Goal: Book appointment/travel/reservation

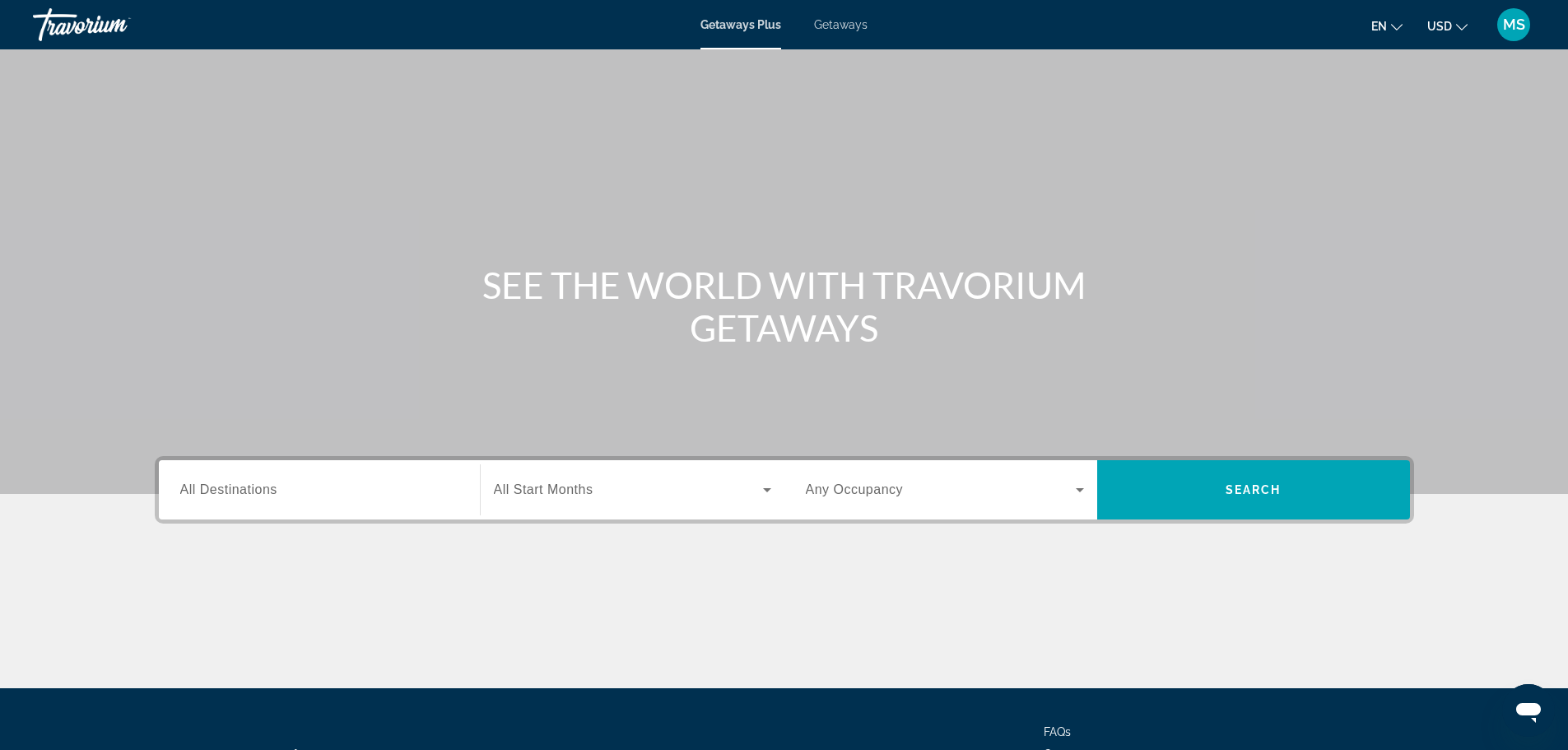
click at [343, 478] on div "Search widget" at bounding box center [320, 490] width 278 height 47
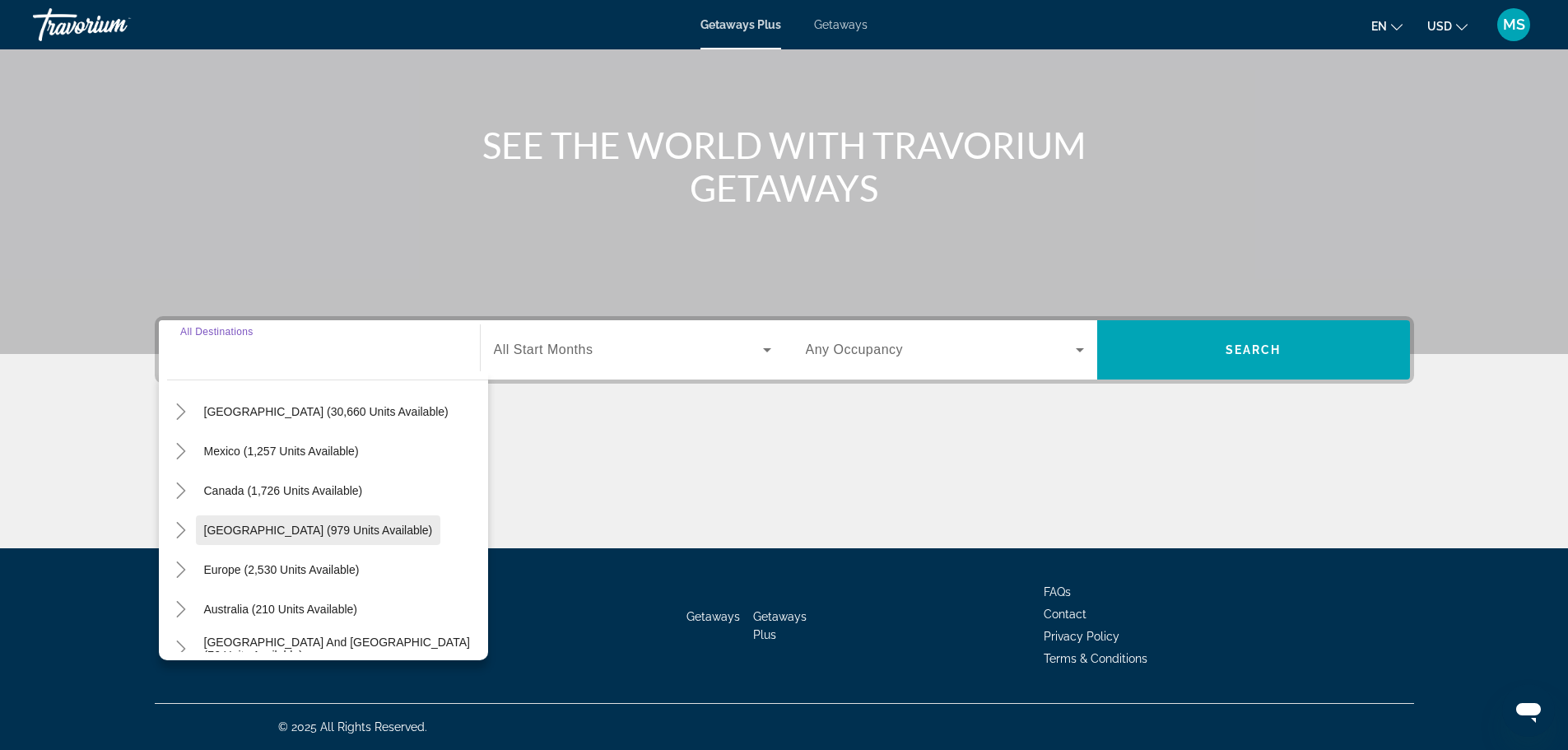
scroll to position [83, 0]
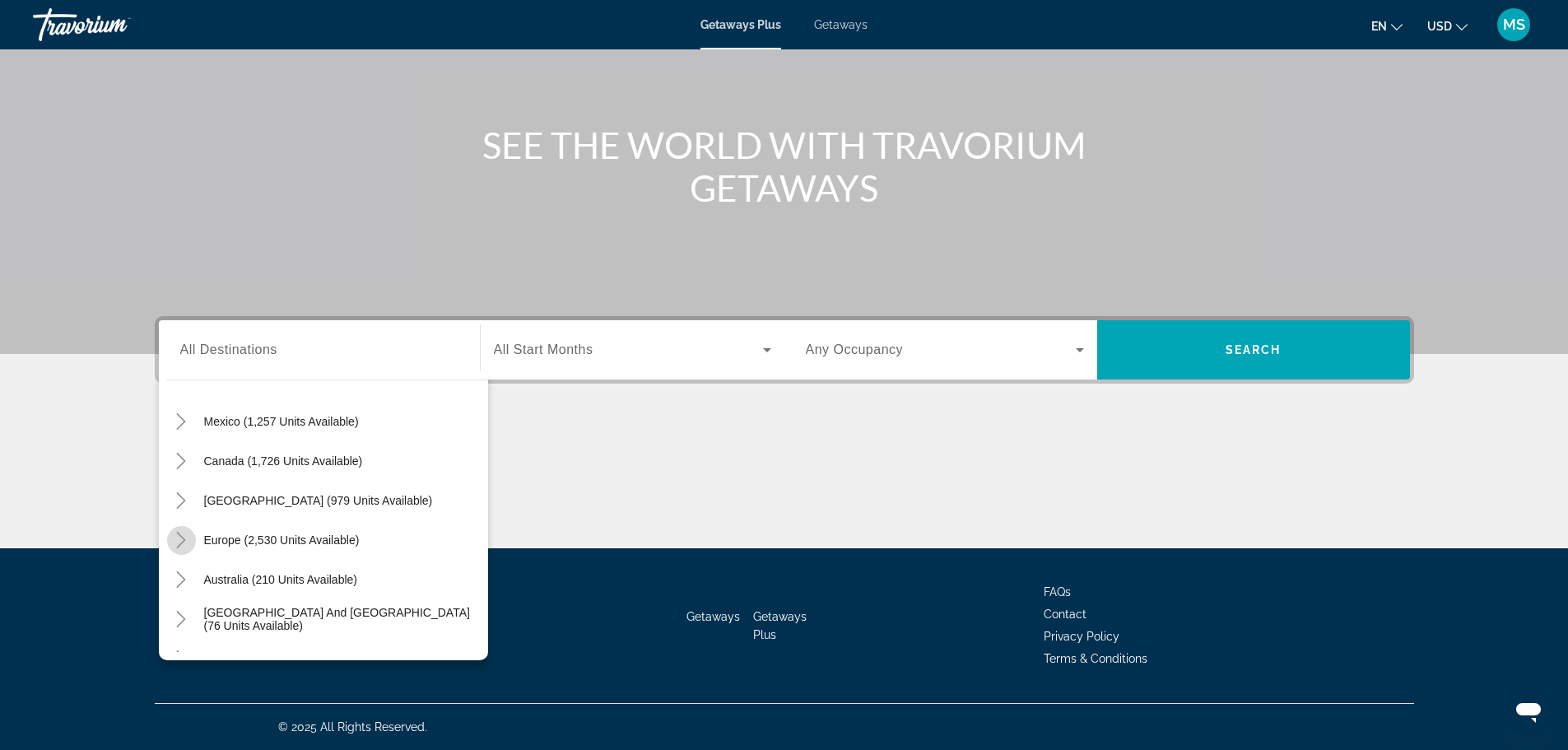
click at [189, 536] on mat-icon "Toggle Europe (2,530 units available)" at bounding box center [181, 541] width 29 height 29
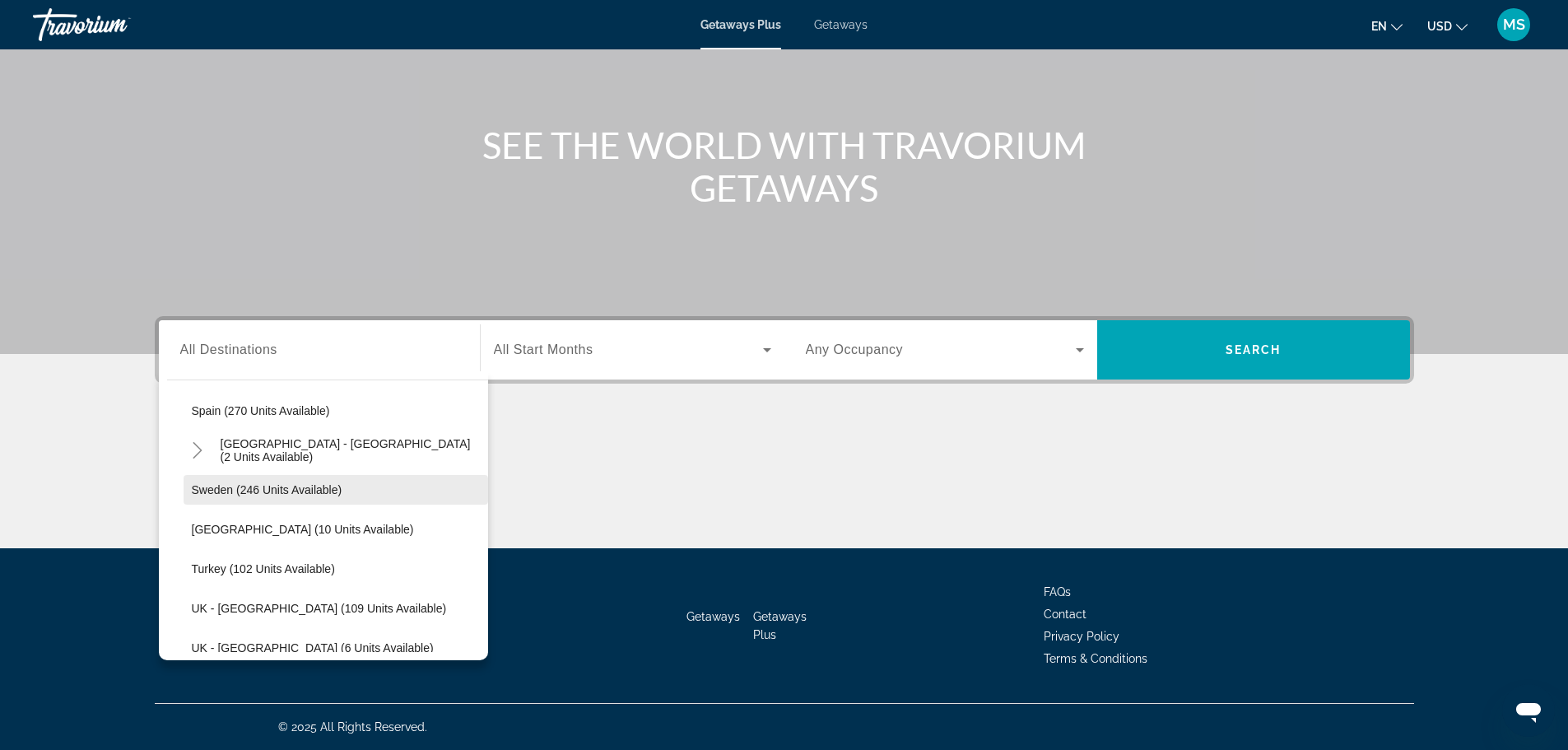
scroll to position [700, 0]
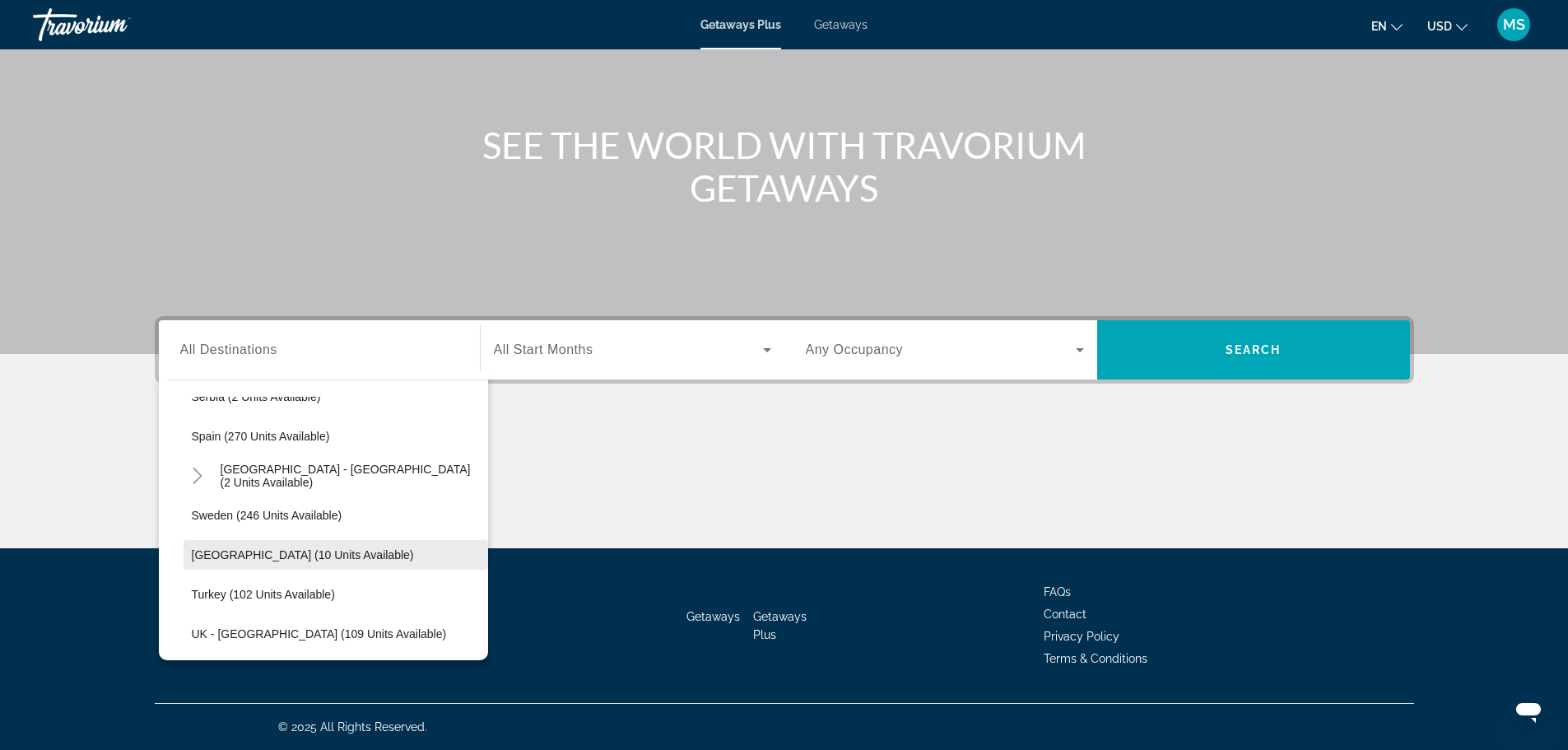
click at [306, 541] on span "Search widget" at bounding box center [335, 555] width 304 height 40
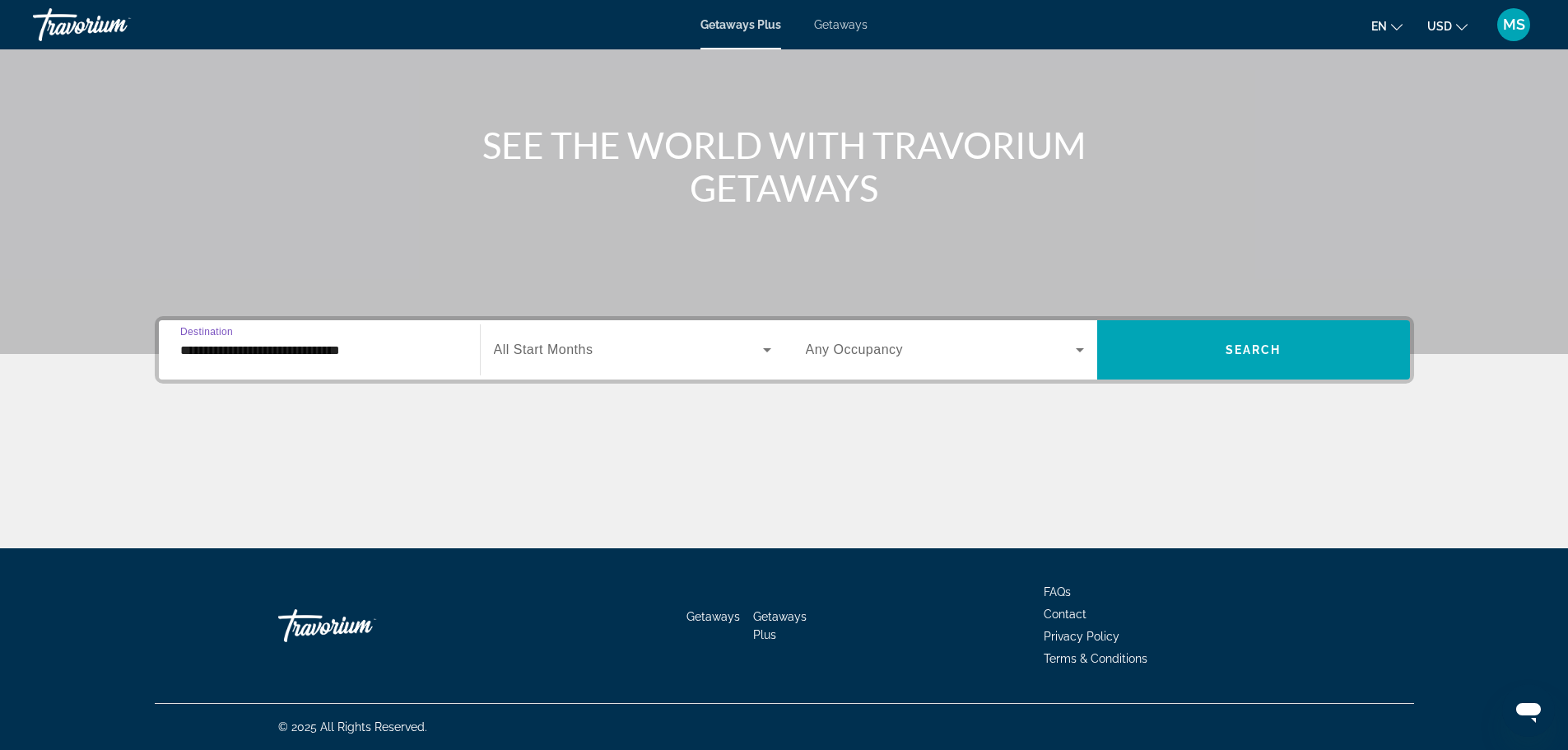
click at [311, 349] on input "**********" at bounding box center [320, 350] width 278 height 20
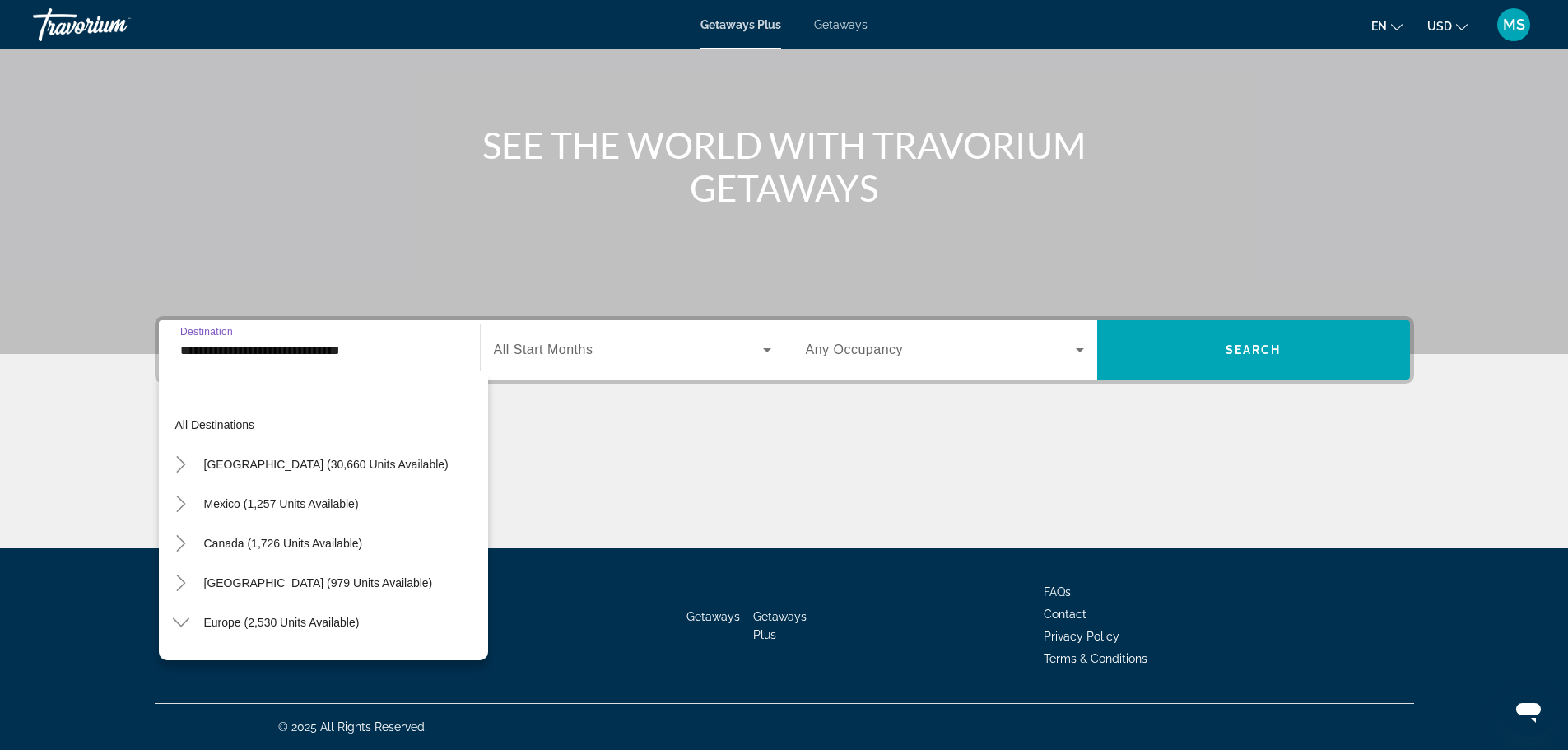
scroll to position [730, 0]
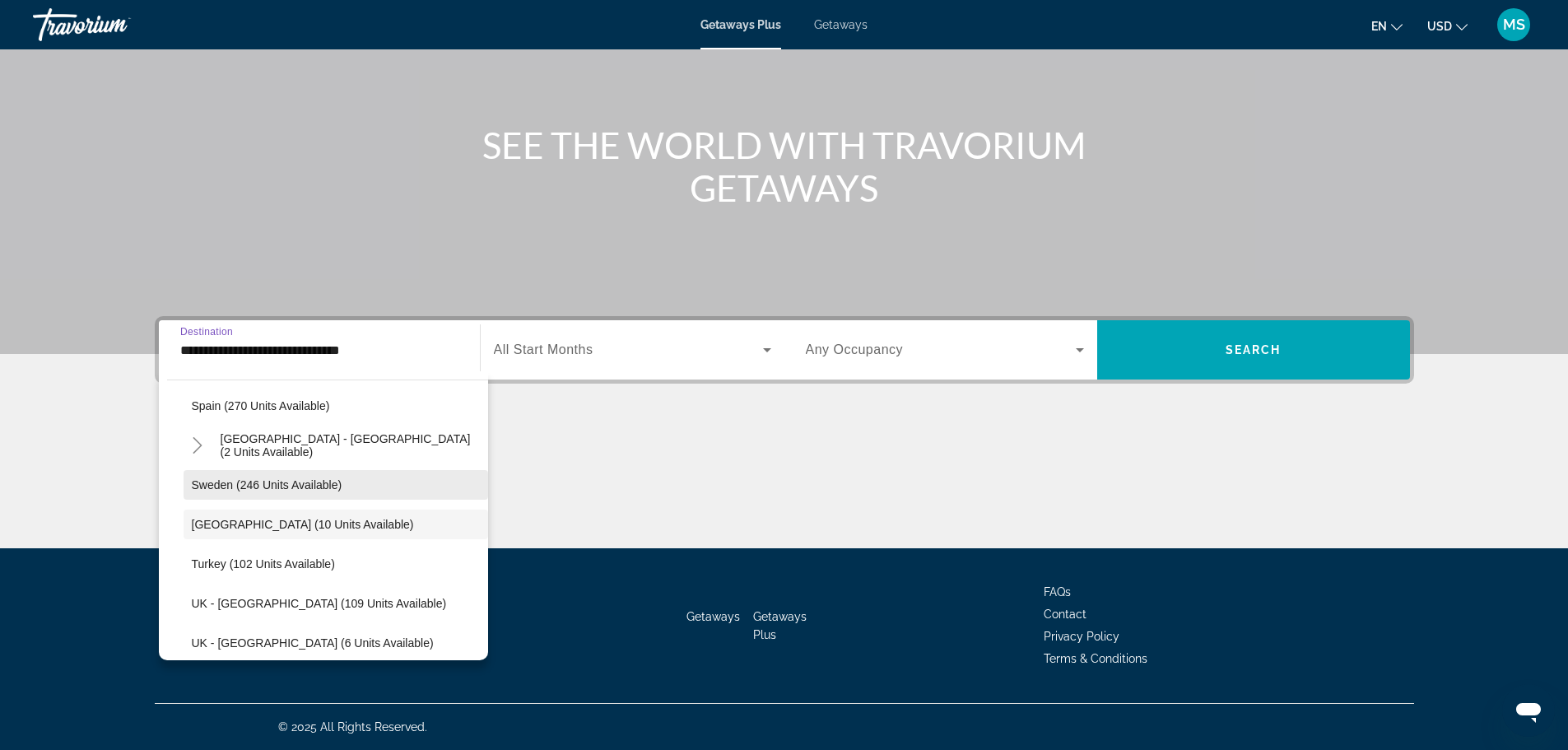
click at [307, 487] on span "Sweden (246 units available)" at bounding box center [268, 484] width 151 height 13
type input "**********"
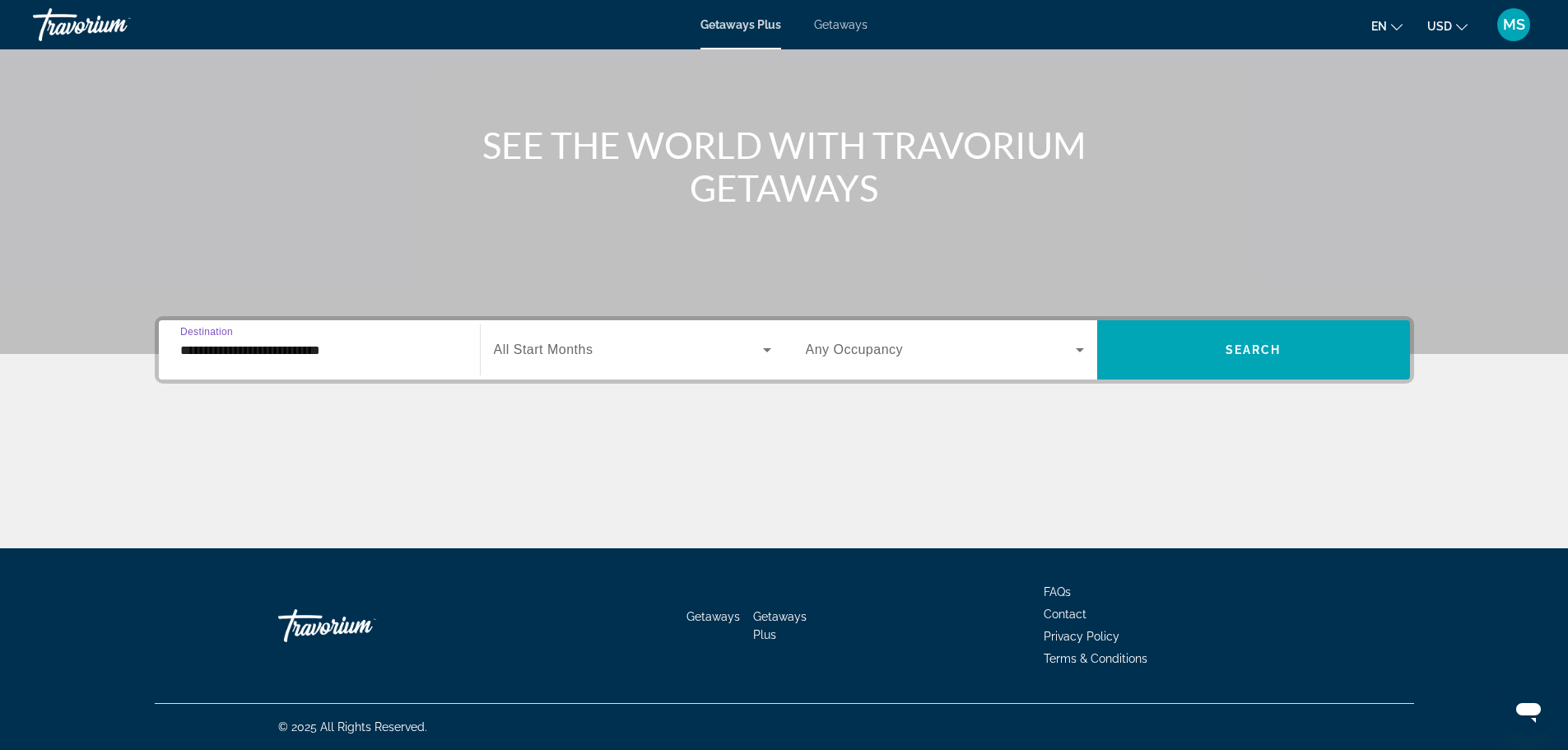
click at [551, 361] on div "Search widget" at bounding box center [632, 349] width 277 height 46
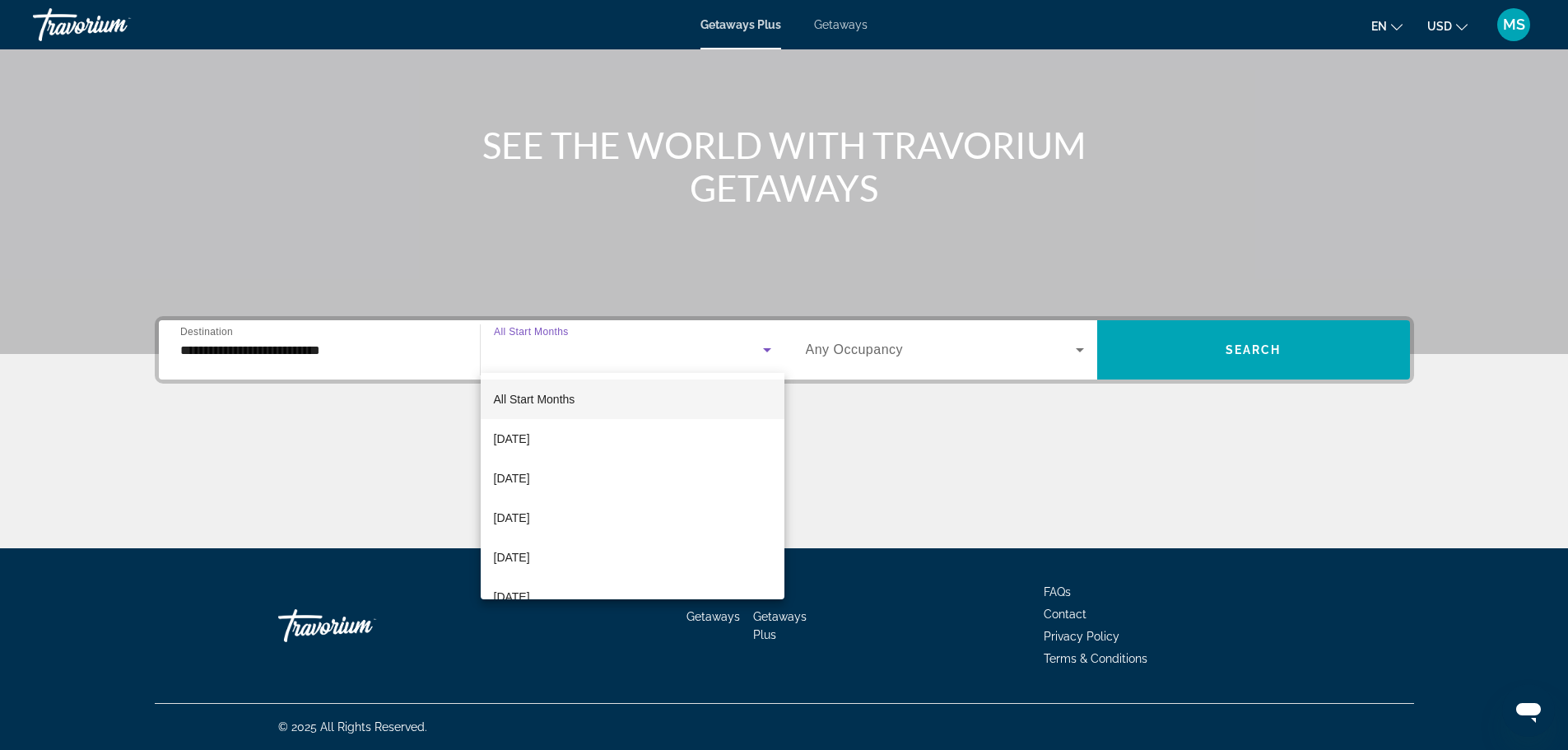
click at [545, 353] on div at bounding box center [784, 375] width 1568 height 750
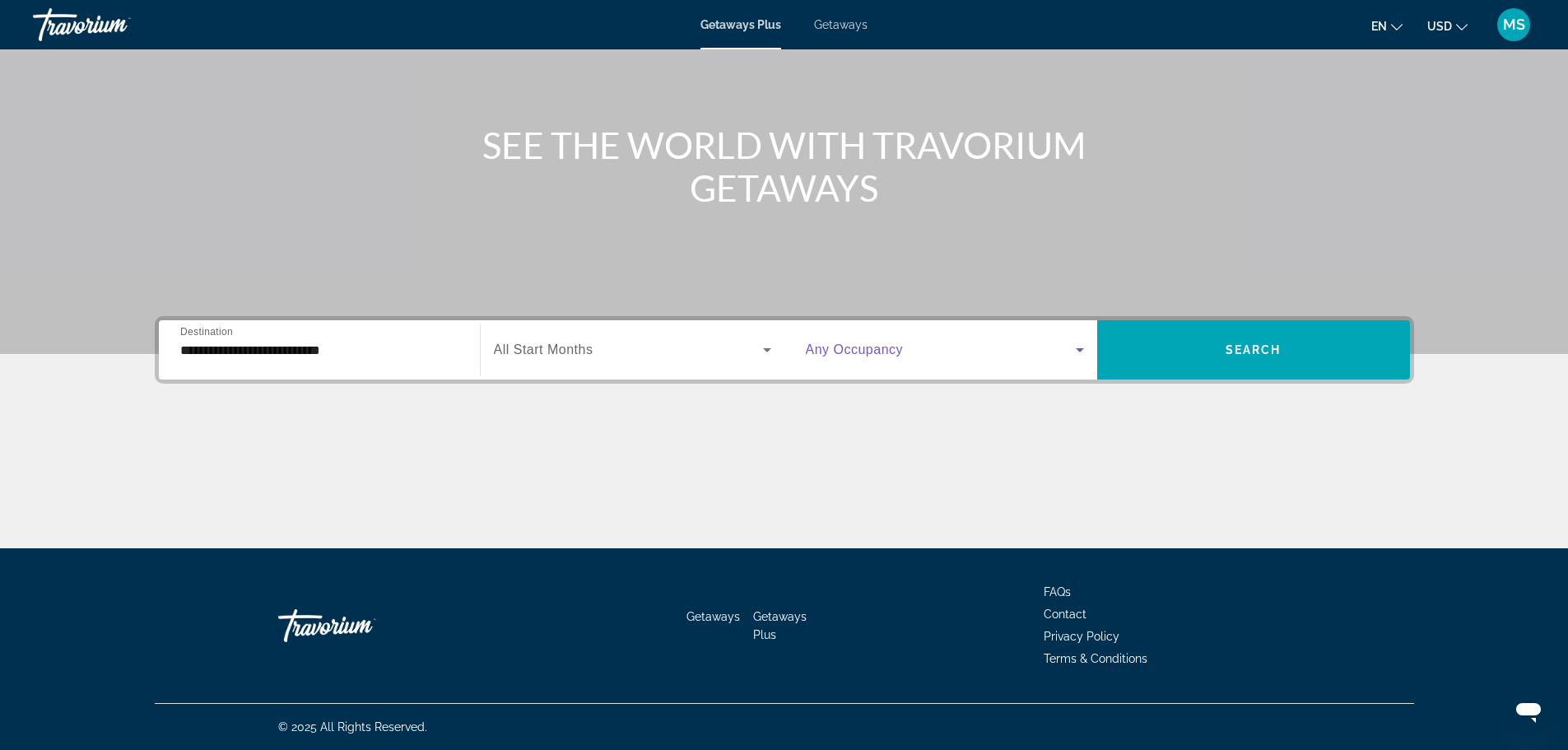
drag, startPoint x: 1032, startPoint y: 349, endPoint x: 1040, endPoint y: 355, distance: 10.0
click at [1040, 355] on span "Search widget" at bounding box center [940, 349] width 270 height 20
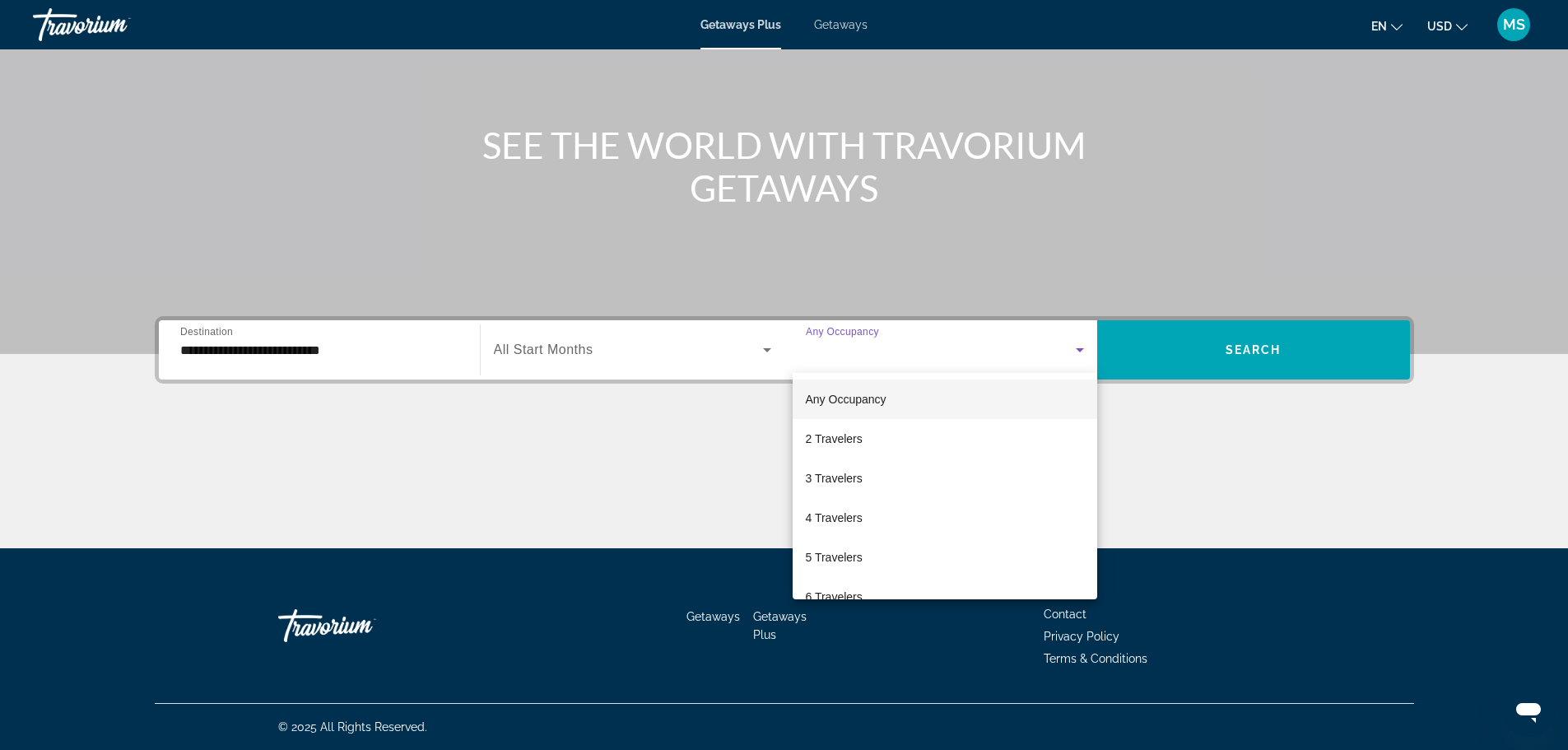
click at [1041, 354] on div at bounding box center [784, 375] width 1568 height 750
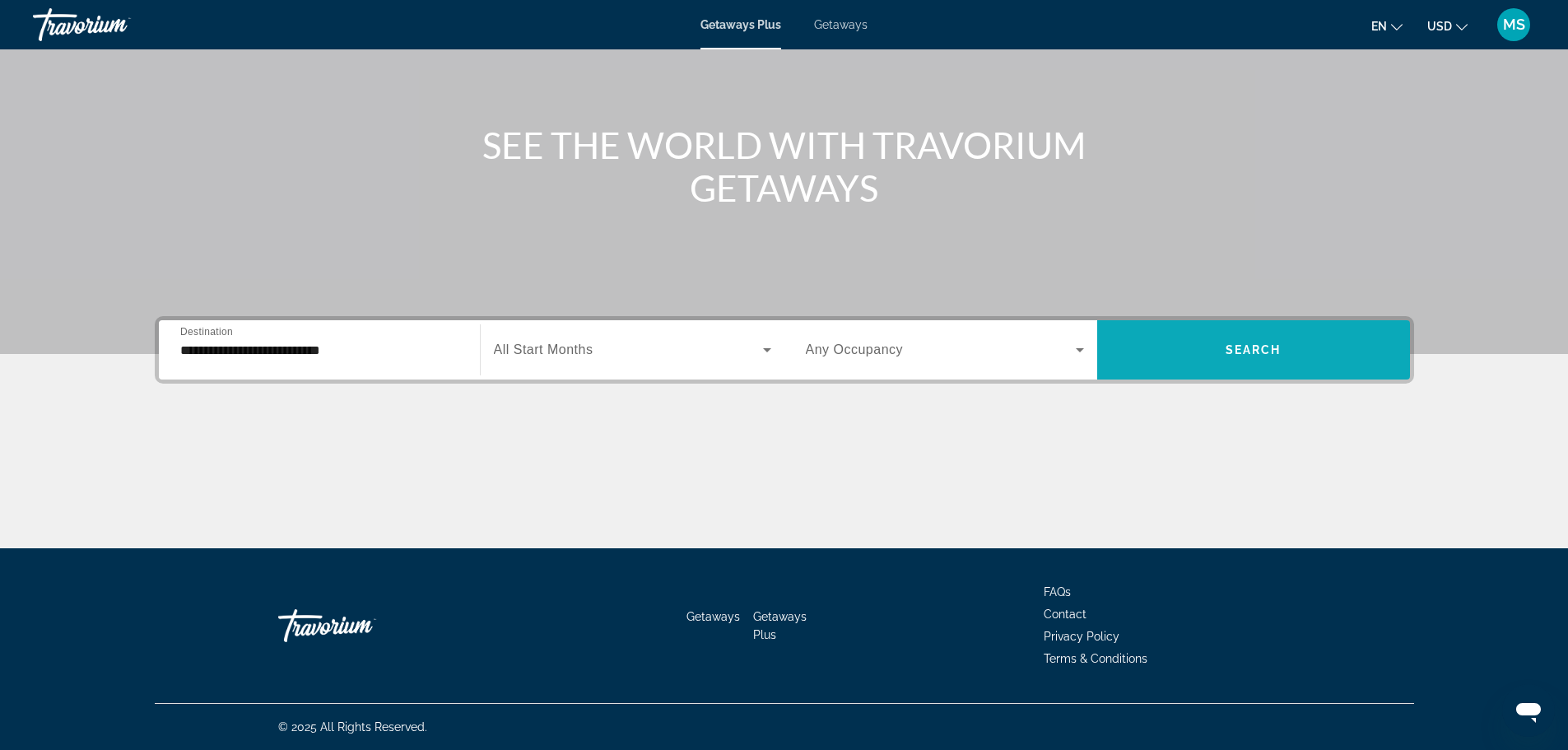
click at [1255, 352] on span "Search" at bounding box center [1253, 349] width 56 height 13
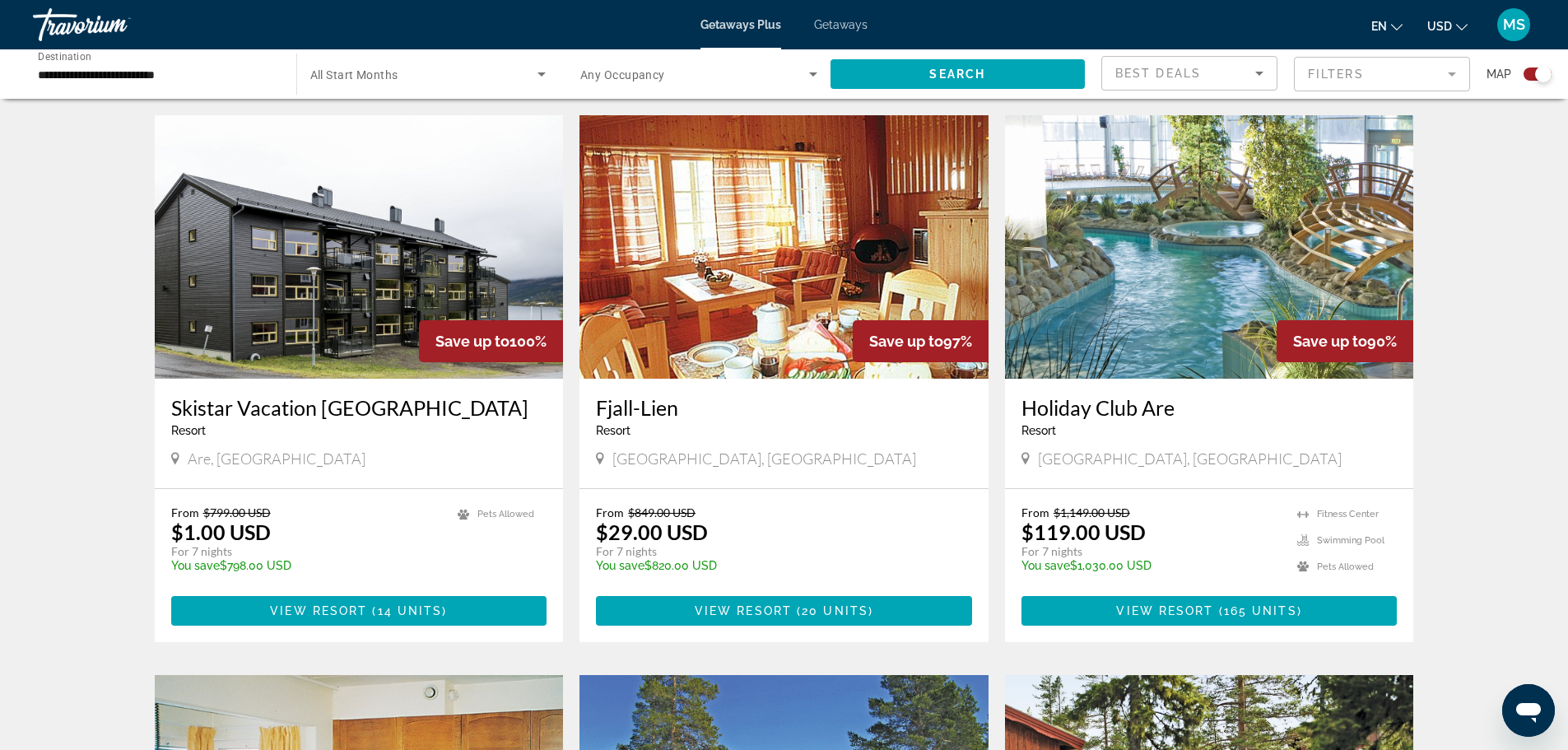
scroll to position [576, 0]
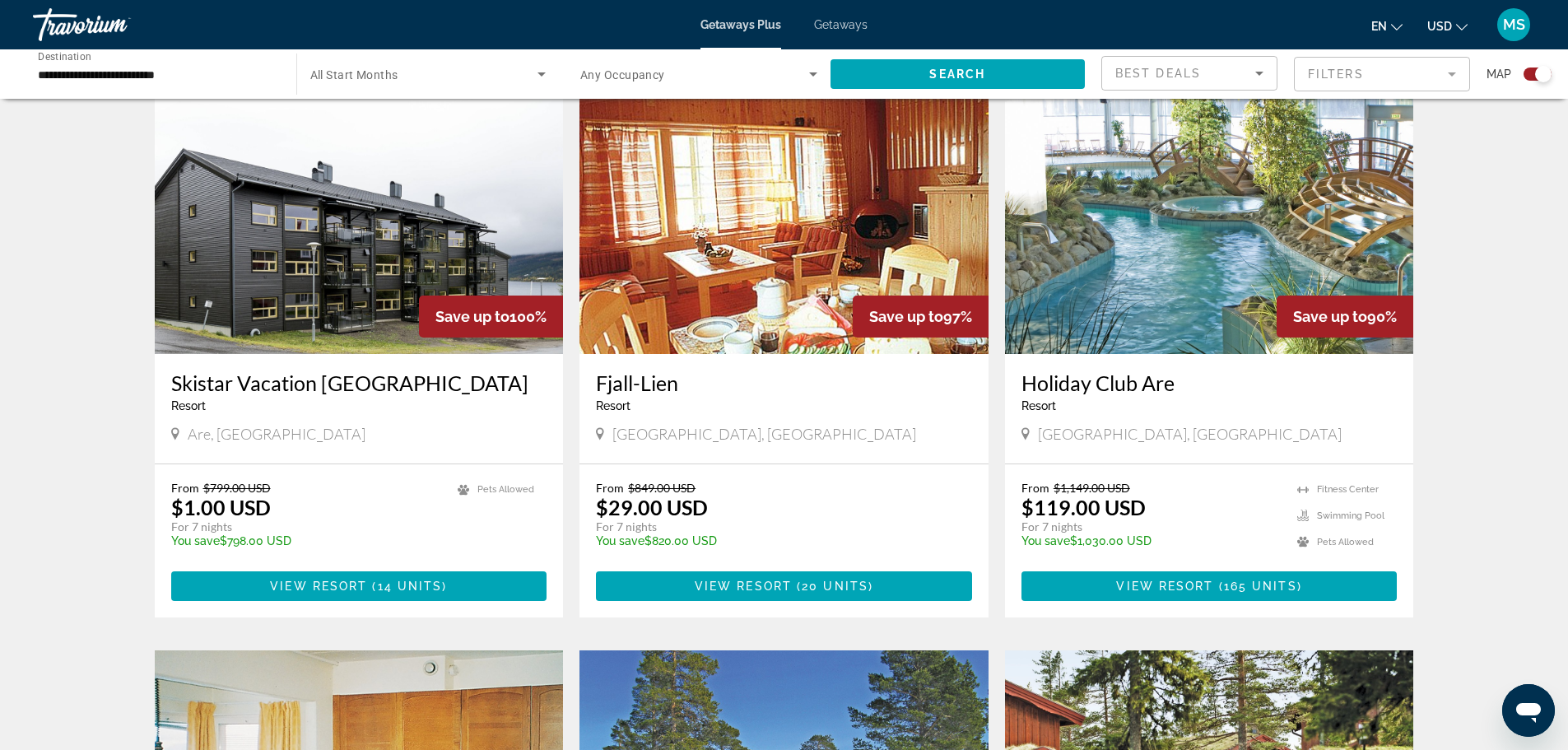
click at [427, 231] on img "Main content" at bounding box center [358, 222] width 409 height 263
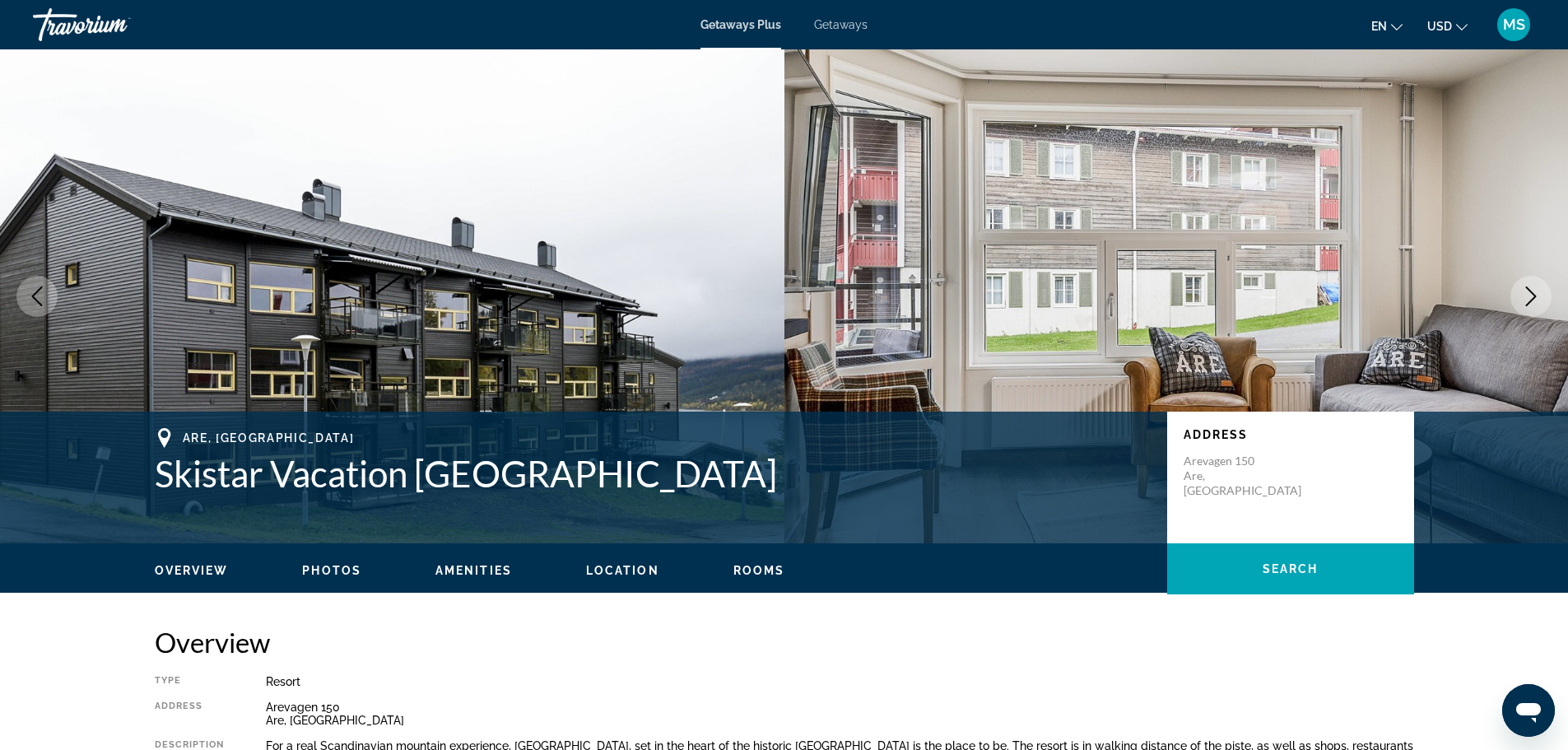
click at [1533, 309] on button "Next image" at bounding box center [1530, 296] width 41 height 41
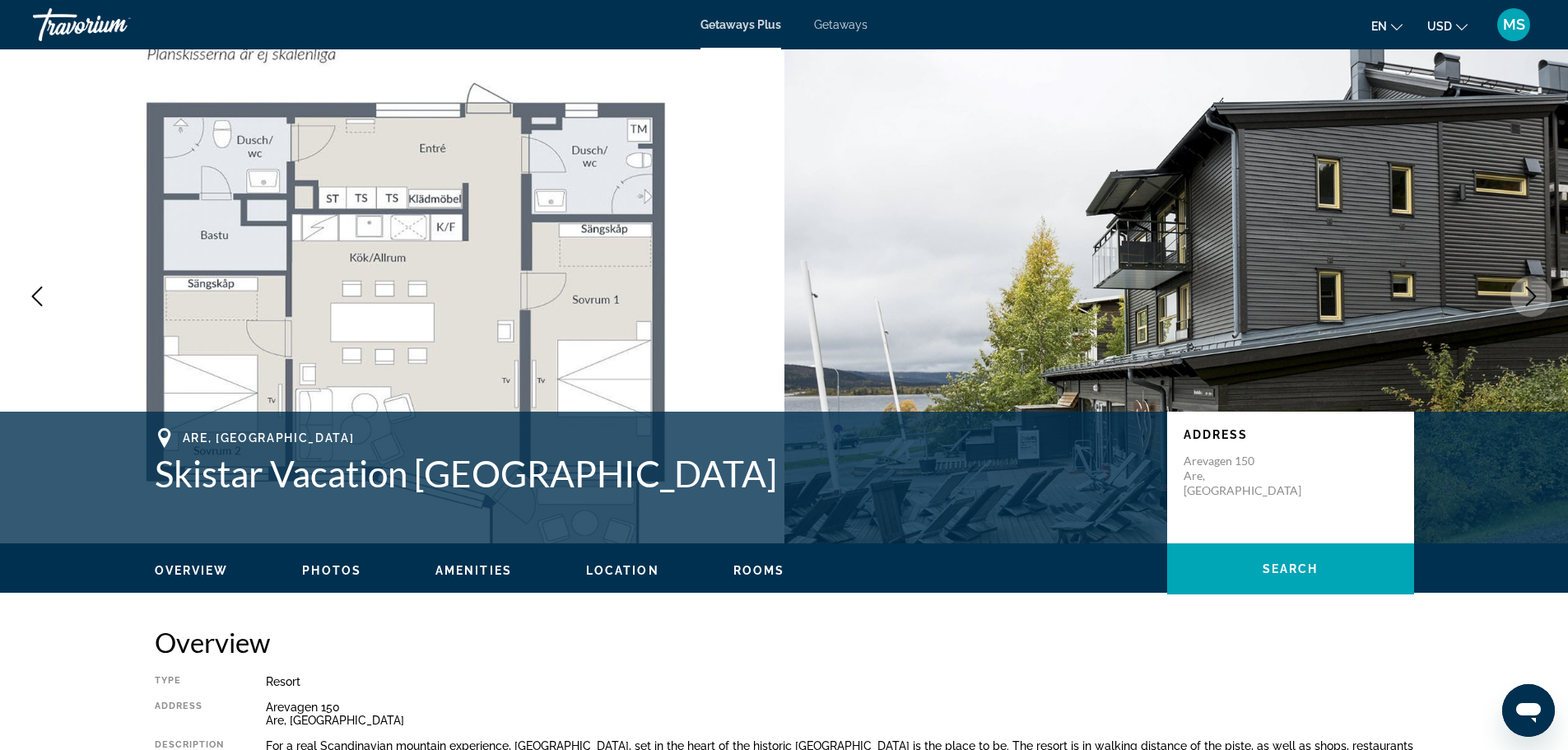
click at [1529, 308] on button "Next image" at bounding box center [1530, 296] width 41 height 41
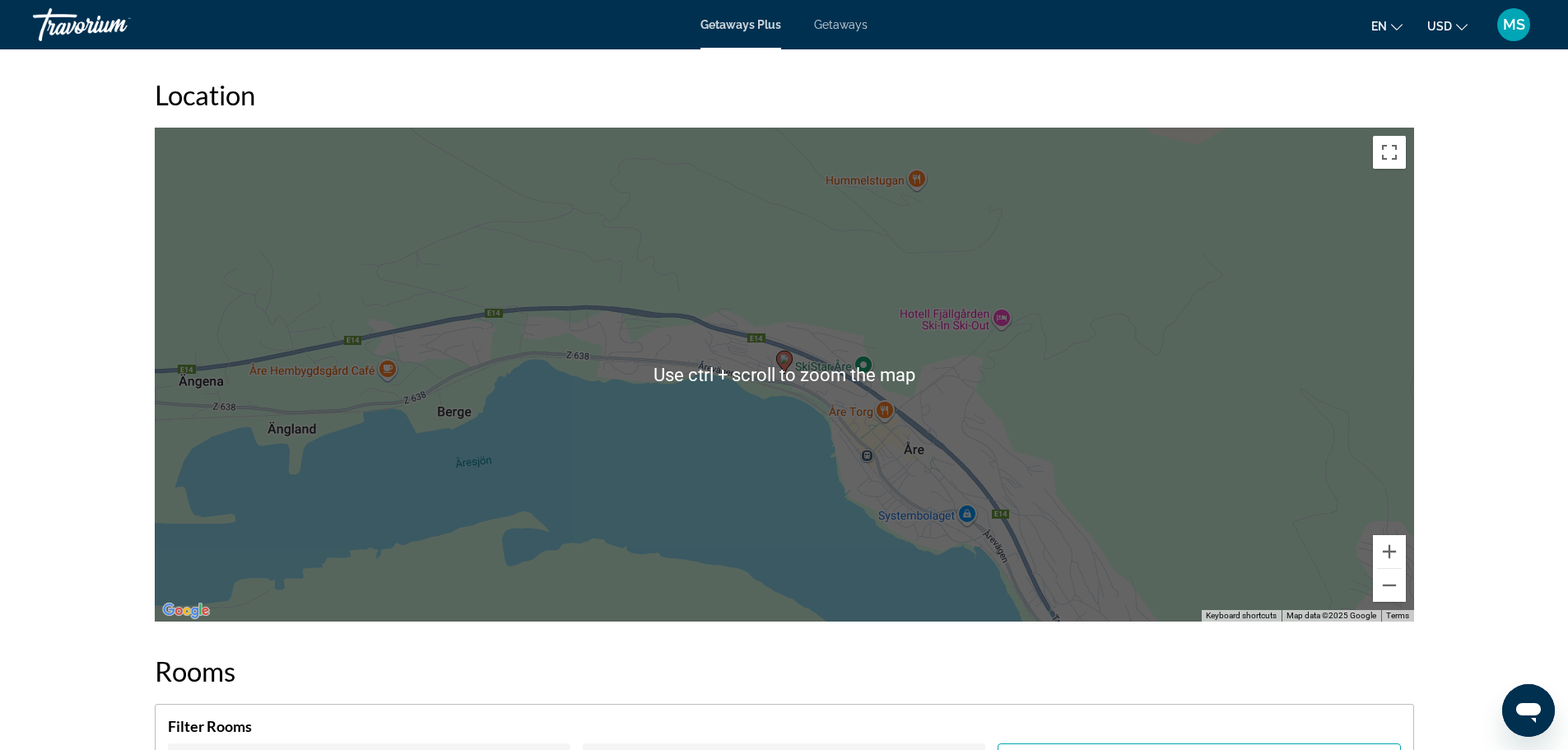
scroll to position [2140, 0]
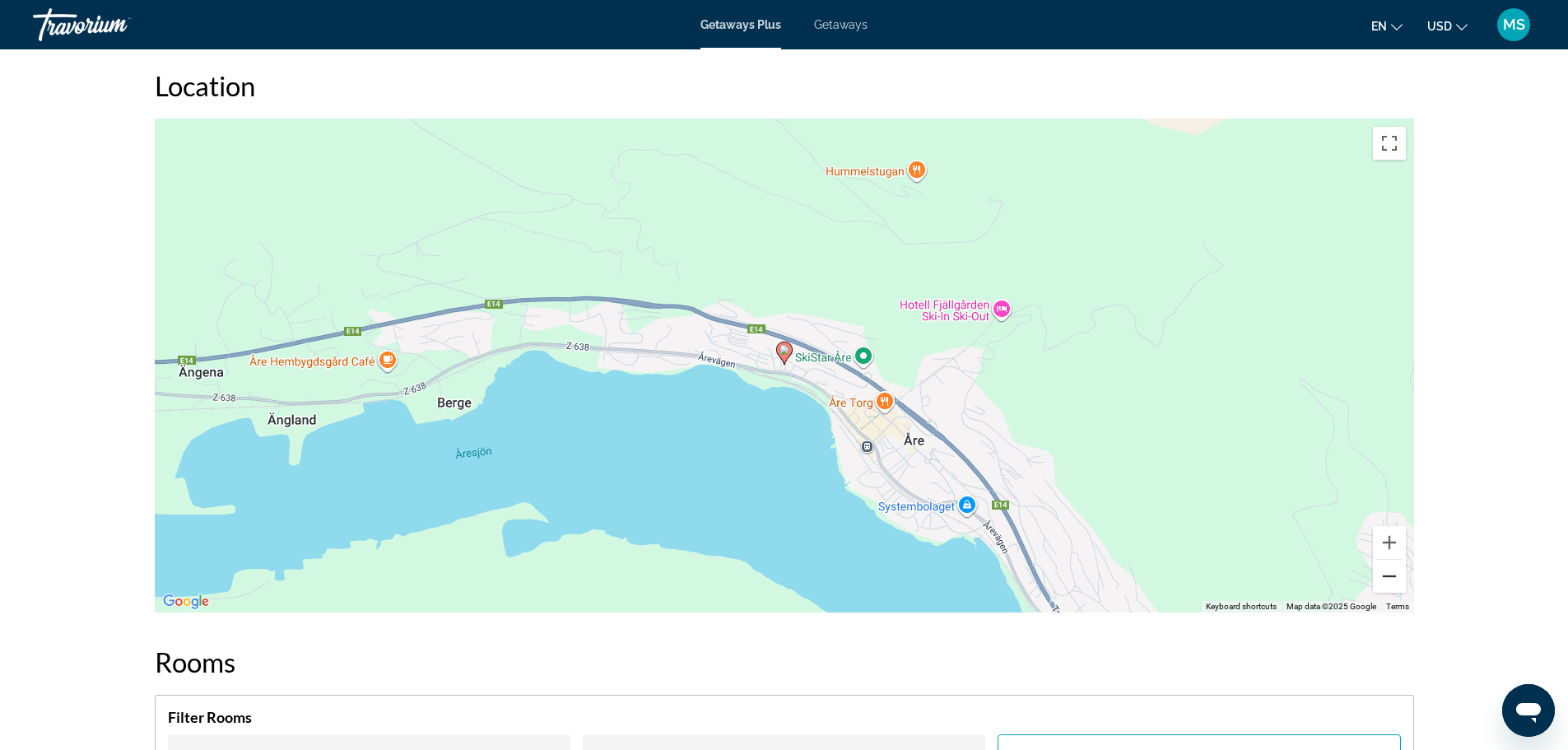
click at [1384, 580] on button "Zoom out" at bounding box center [1388, 576] width 33 height 33
click at [1384, 582] on button "Zoom out" at bounding box center [1388, 576] width 33 height 33
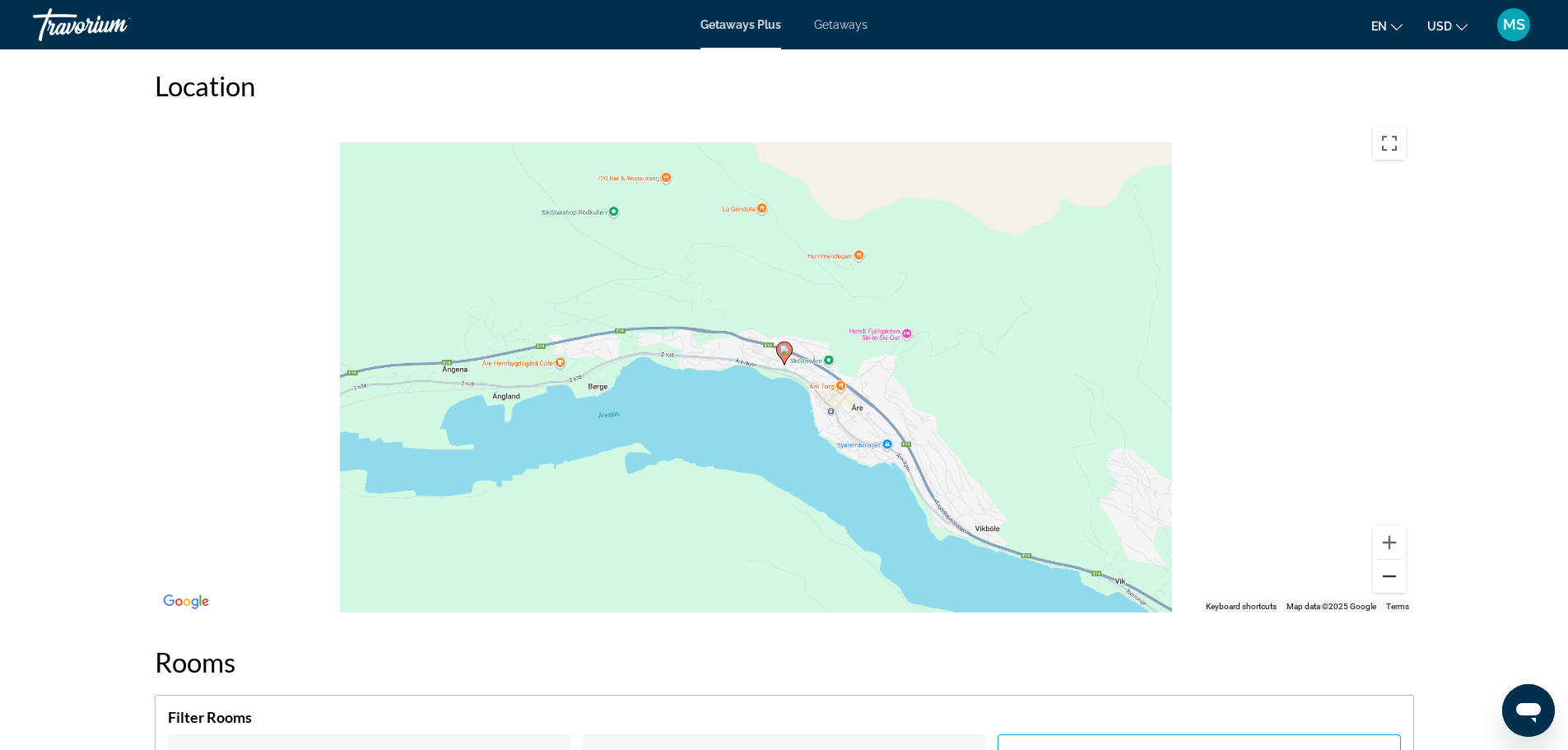
click at [1384, 583] on button "Zoom out" at bounding box center [1388, 576] width 33 height 33
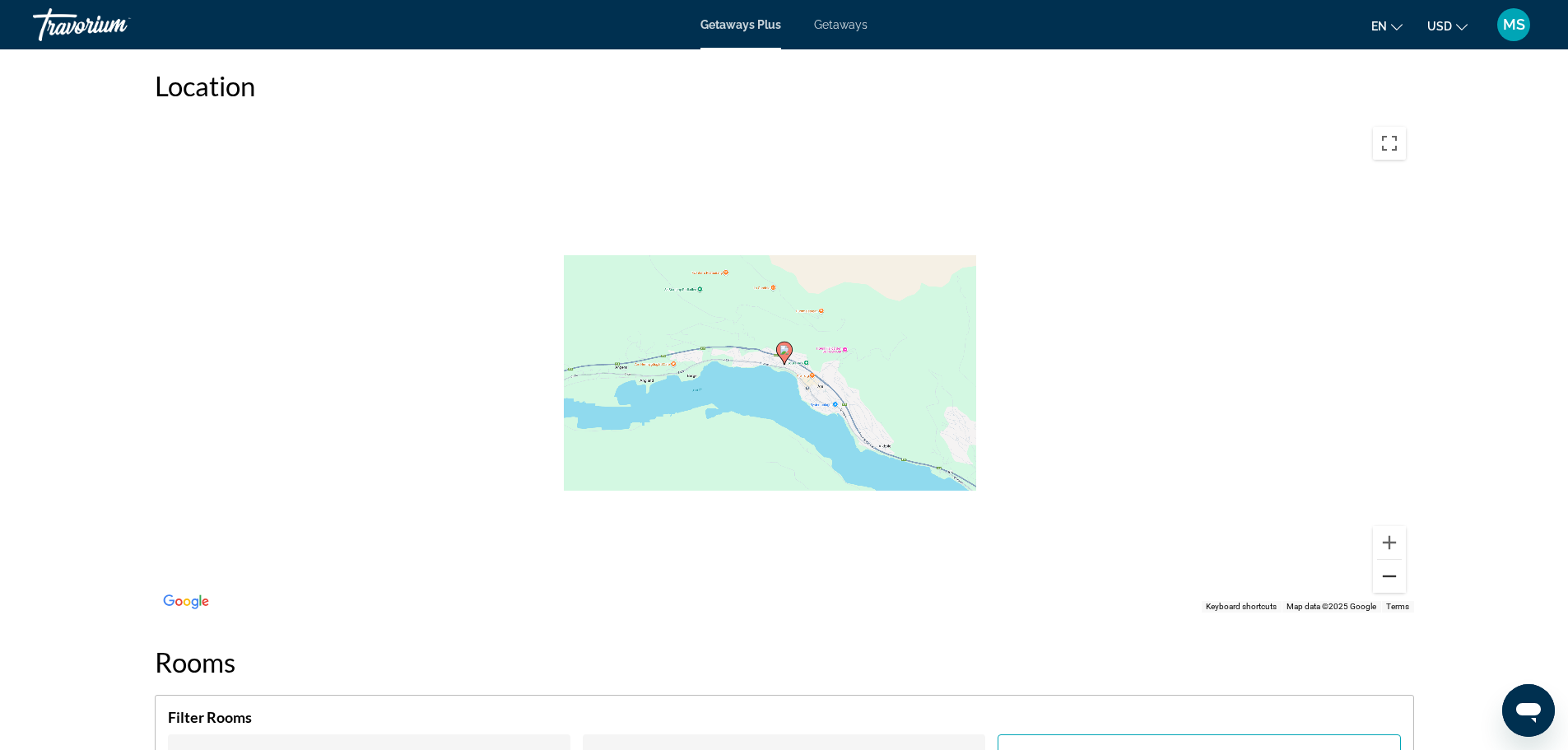
click at [1384, 583] on button "Zoom out" at bounding box center [1388, 576] width 33 height 33
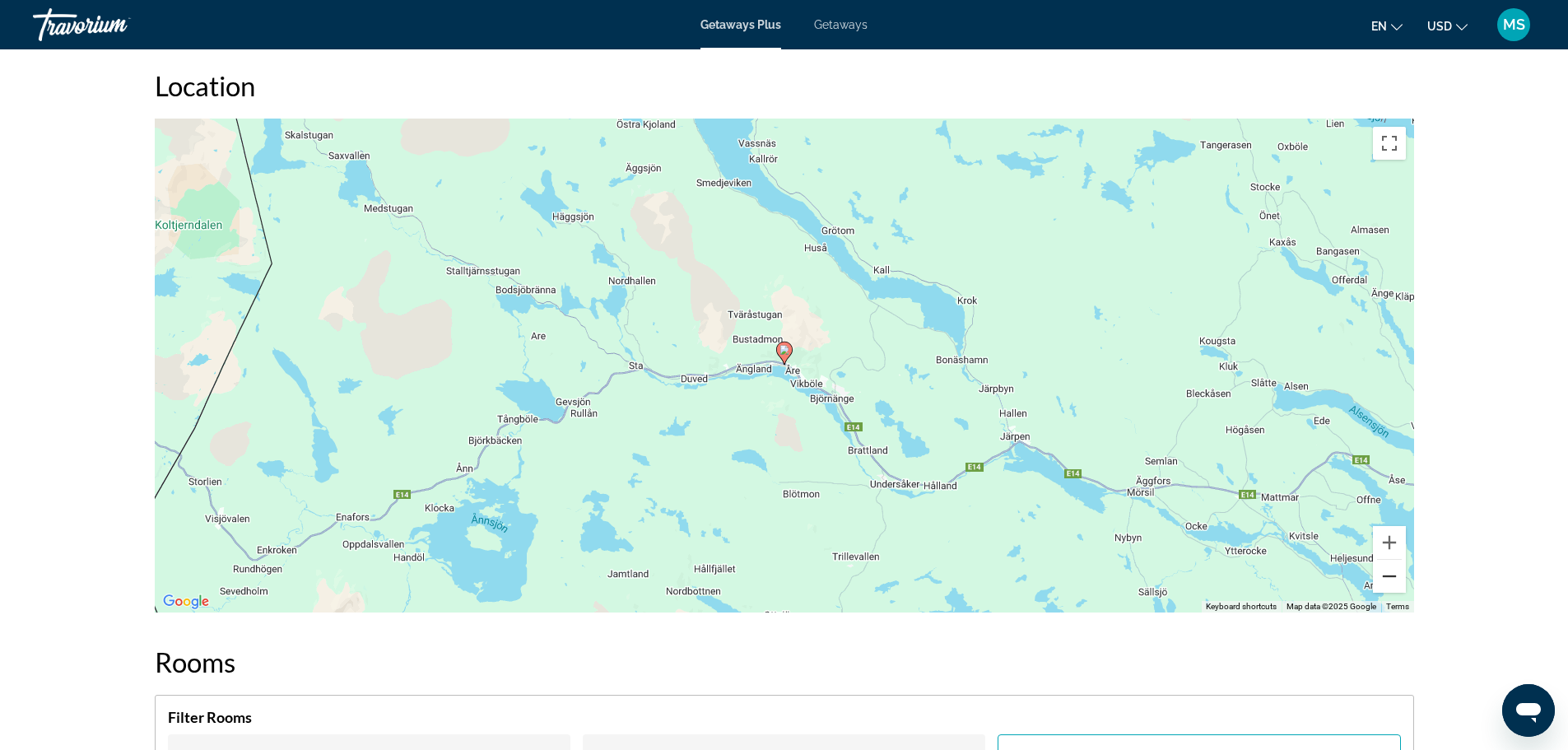
click at [1385, 583] on button "Zoom out" at bounding box center [1388, 576] width 33 height 33
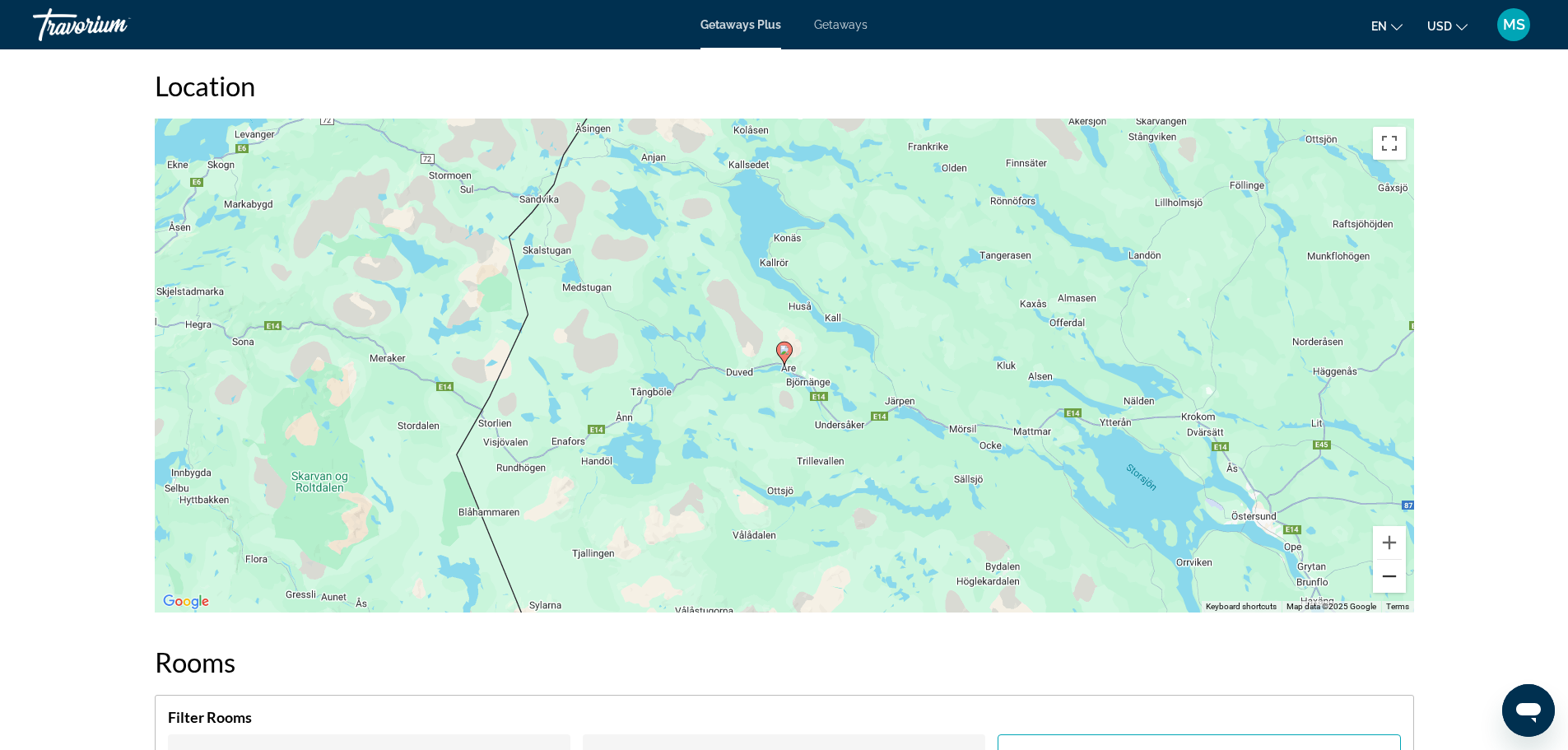
click at [1386, 584] on button "Zoom out" at bounding box center [1388, 576] width 33 height 33
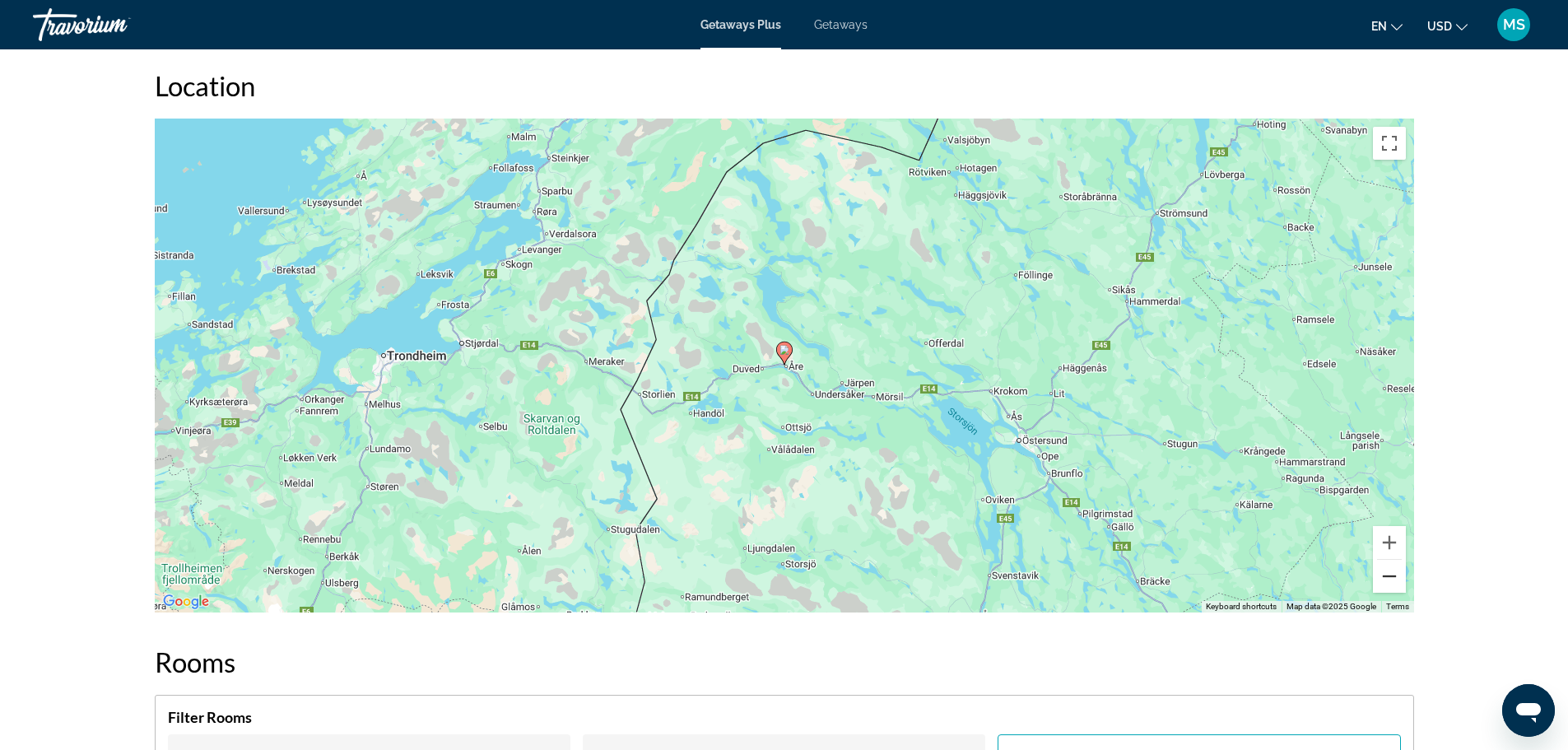
click at [1386, 584] on button "Zoom out" at bounding box center [1388, 576] width 33 height 33
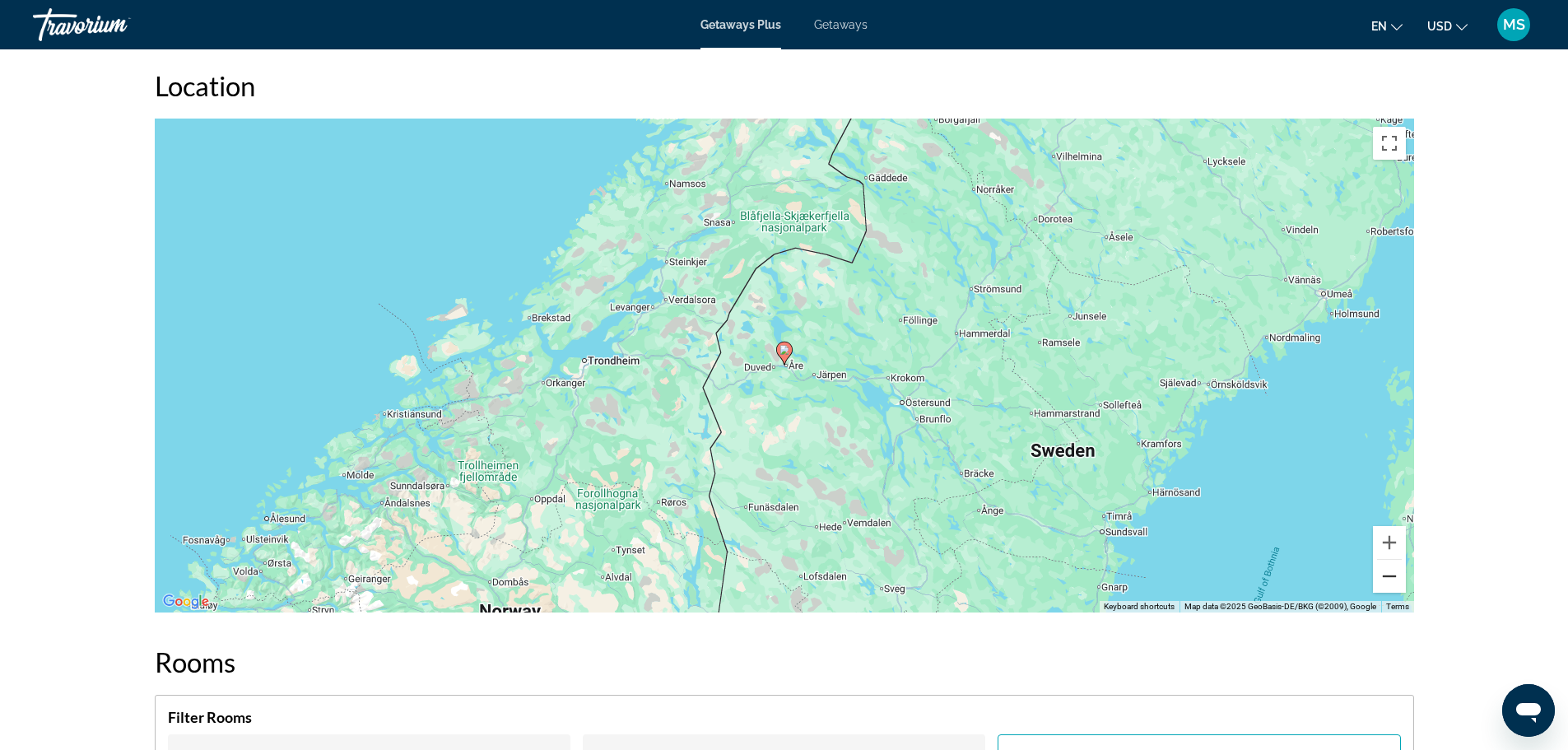
click at [1386, 584] on button "Zoom out" at bounding box center [1388, 576] width 33 height 33
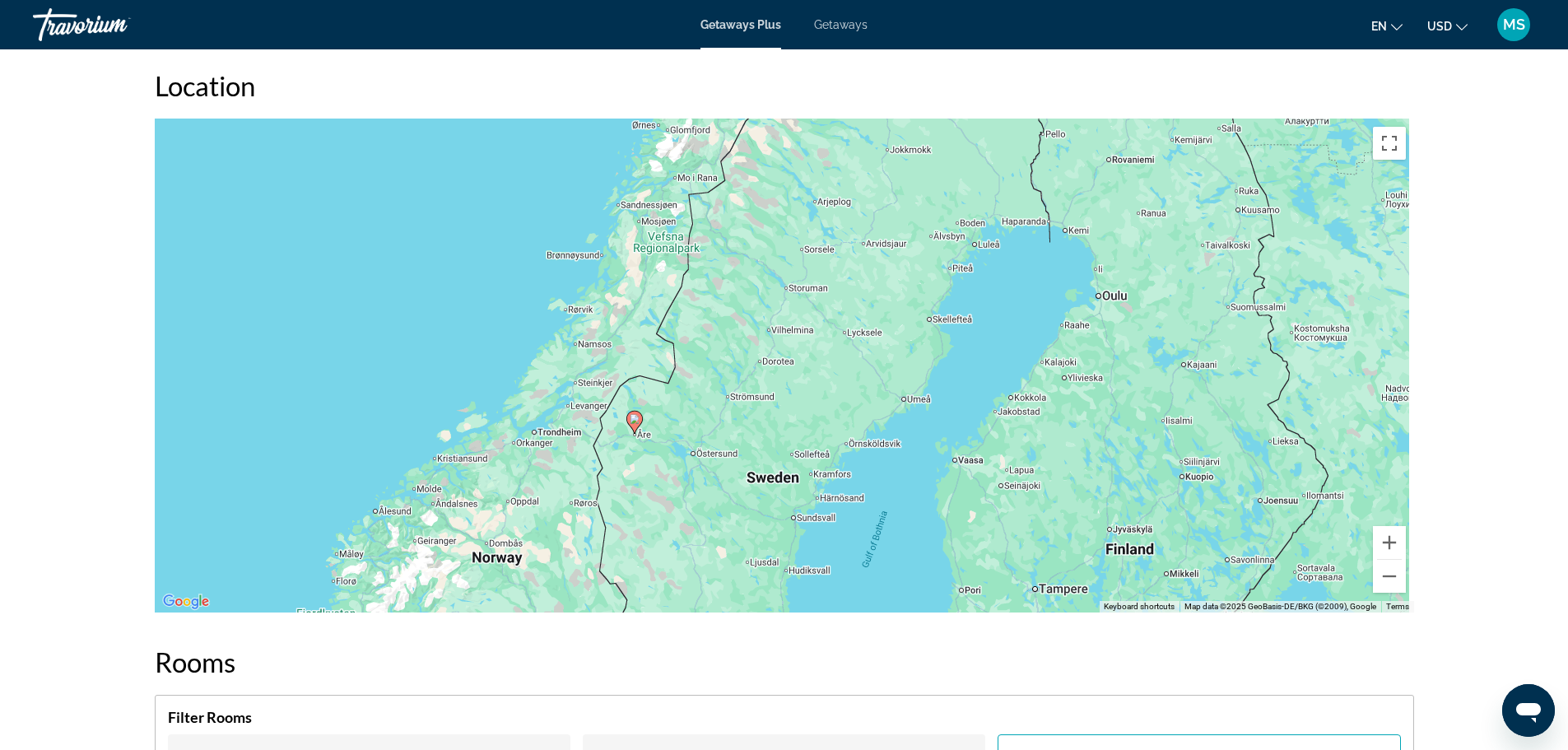
drag, startPoint x: 969, startPoint y: 447, endPoint x: 815, endPoint y: 512, distance: 167.2
click at [818, 514] on div "To activate drag with keyboard, press Alt + Enter. Once in keyboard drag state,…" at bounding box center [784, 366] width 1259 height 494
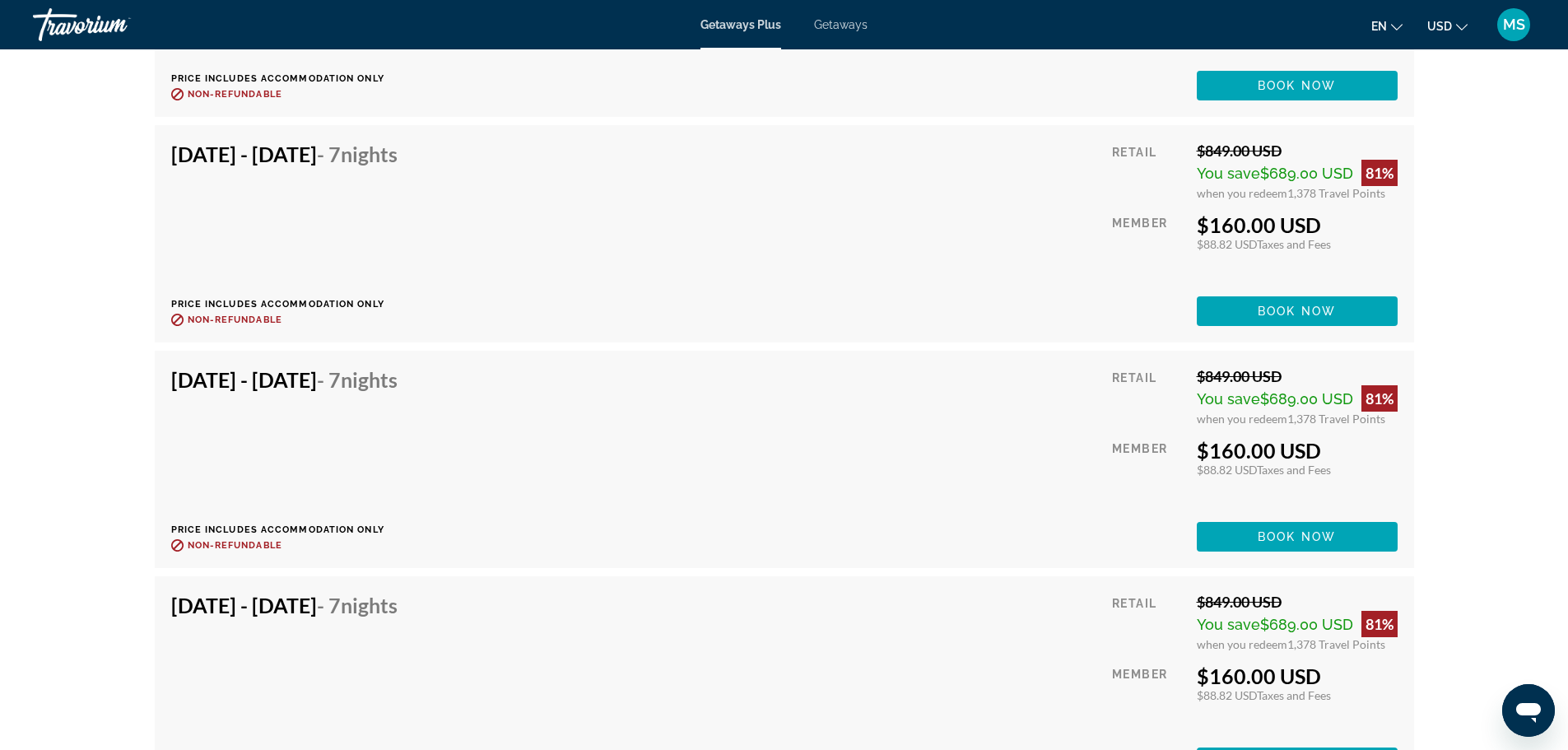
scroll to position [2881, 0]
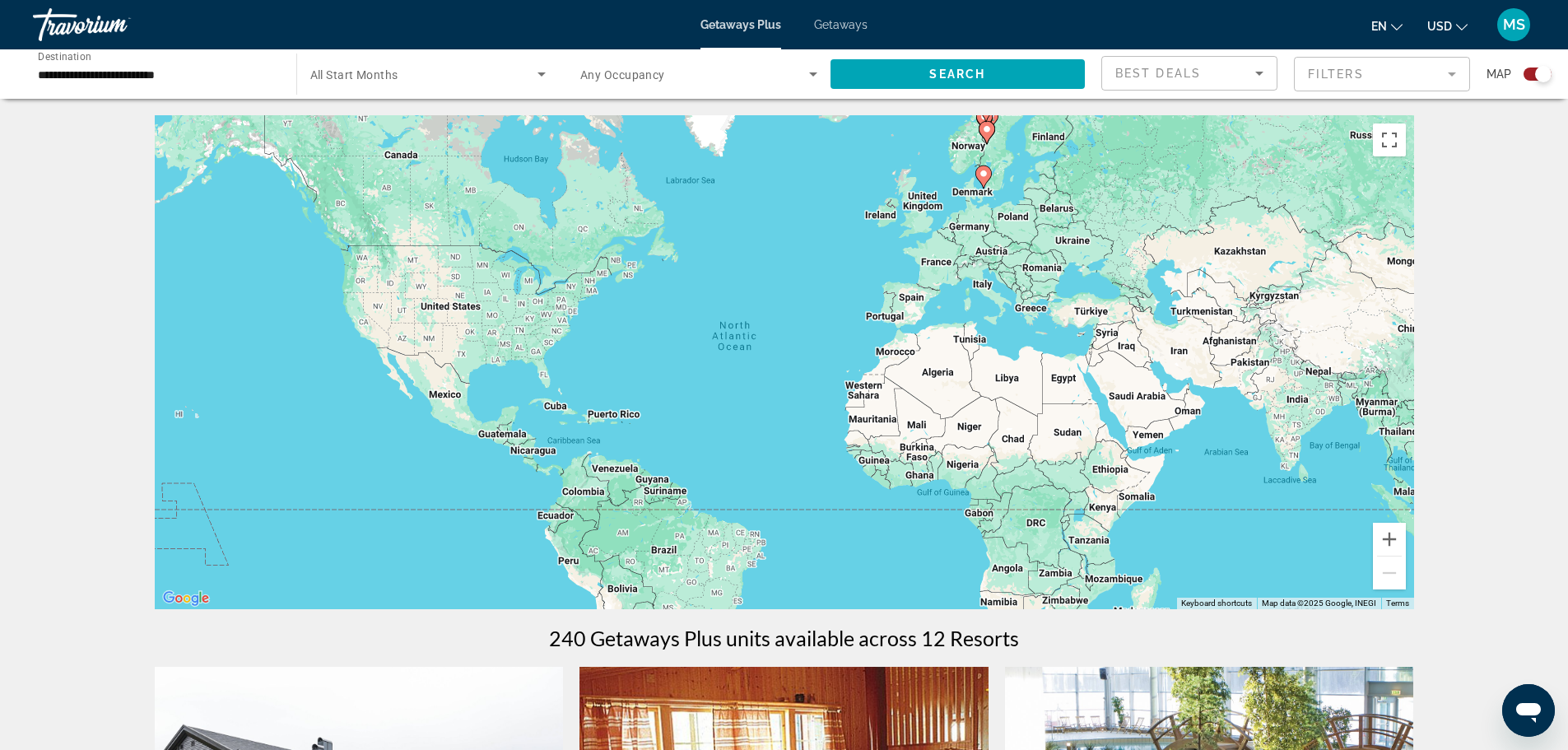
click at [183, 78] on input "**********" at bounding box center [156, 75] width 237 height 20
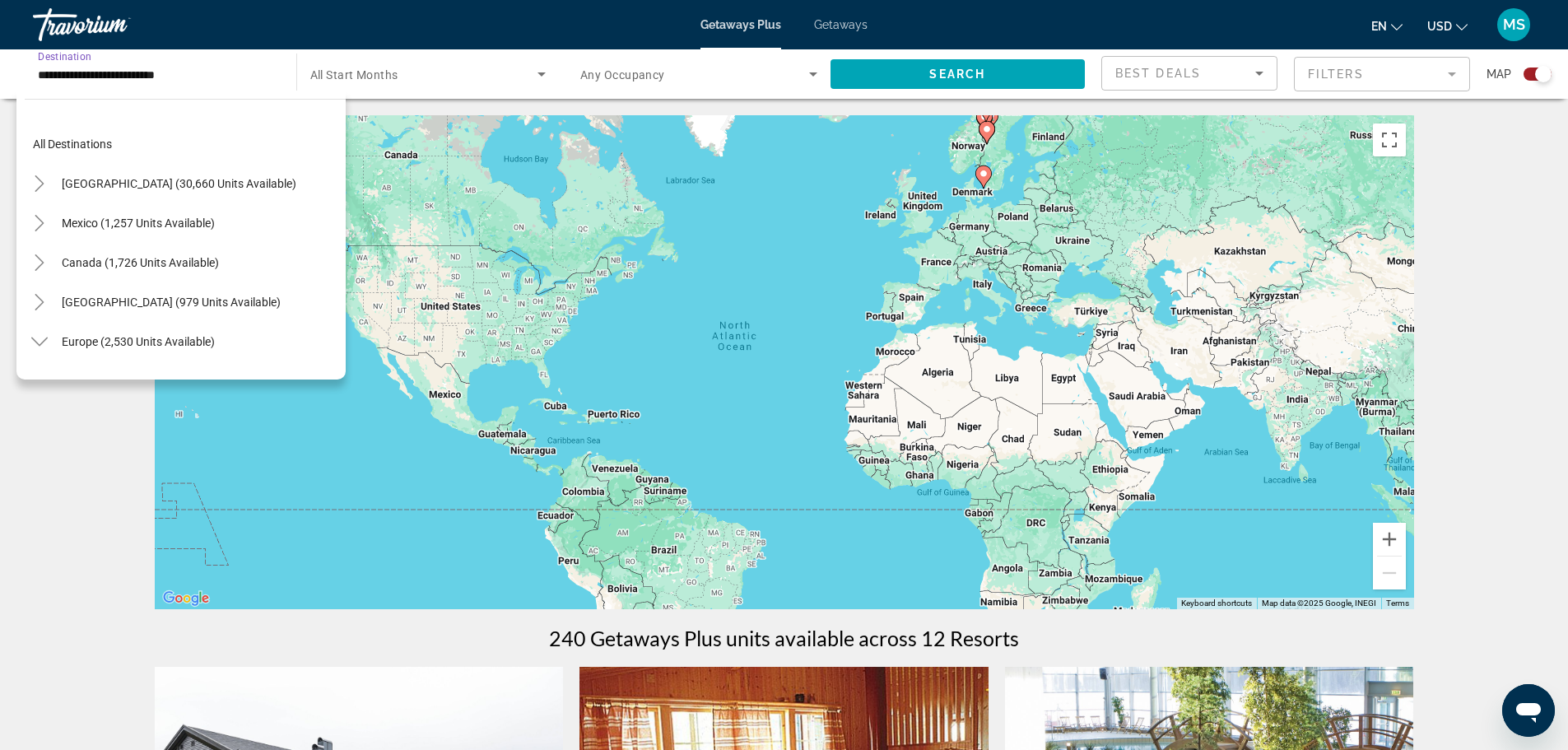
scroll to position [691, 0]
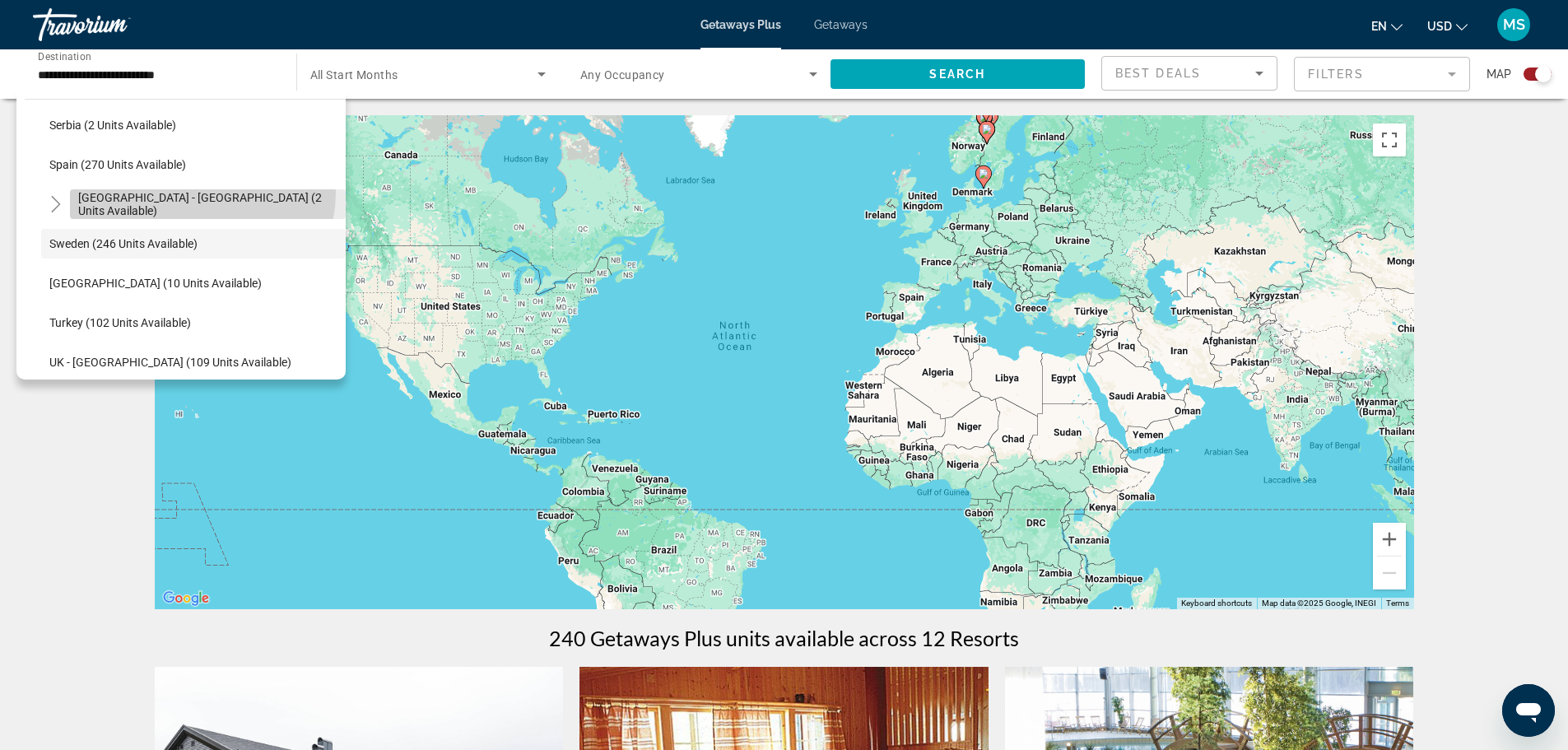
click at [202, 192] on span "Search widget" at bounding box center [207, 204] width 276 height 40
type input "**********"
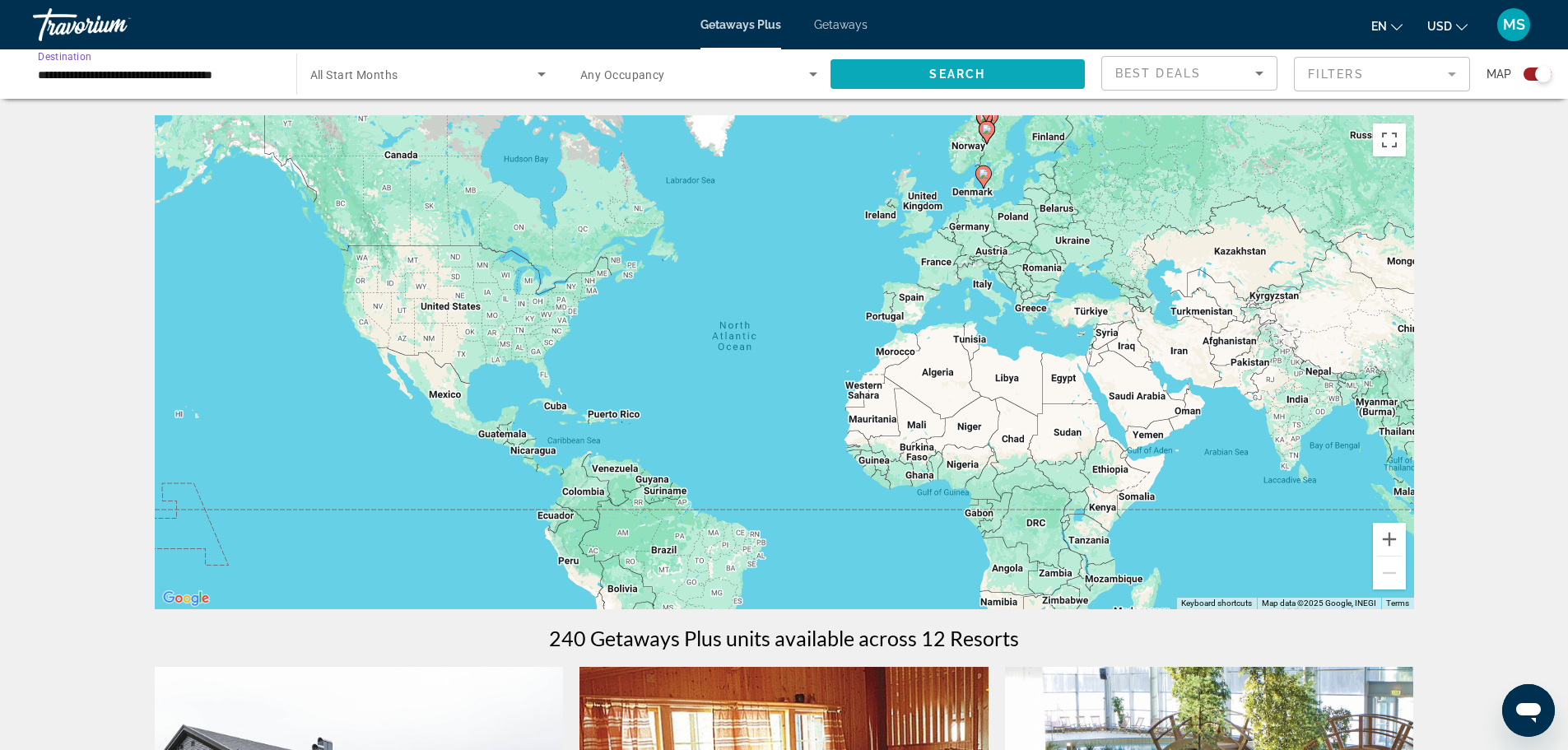
click at [932, 73] on span "Search" at bounding box center [957, 74] width 56 height 13
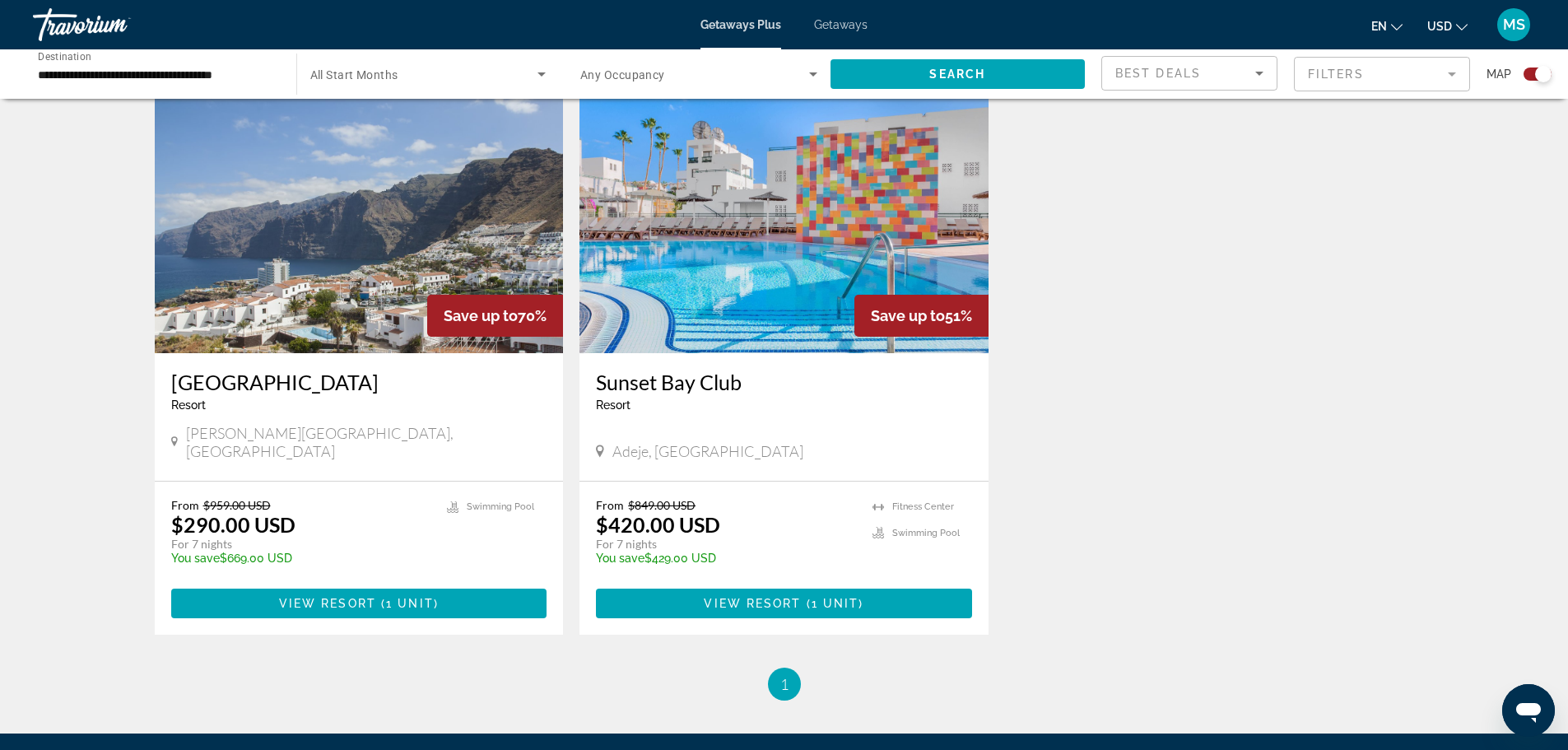
scroll to position [576, 0]
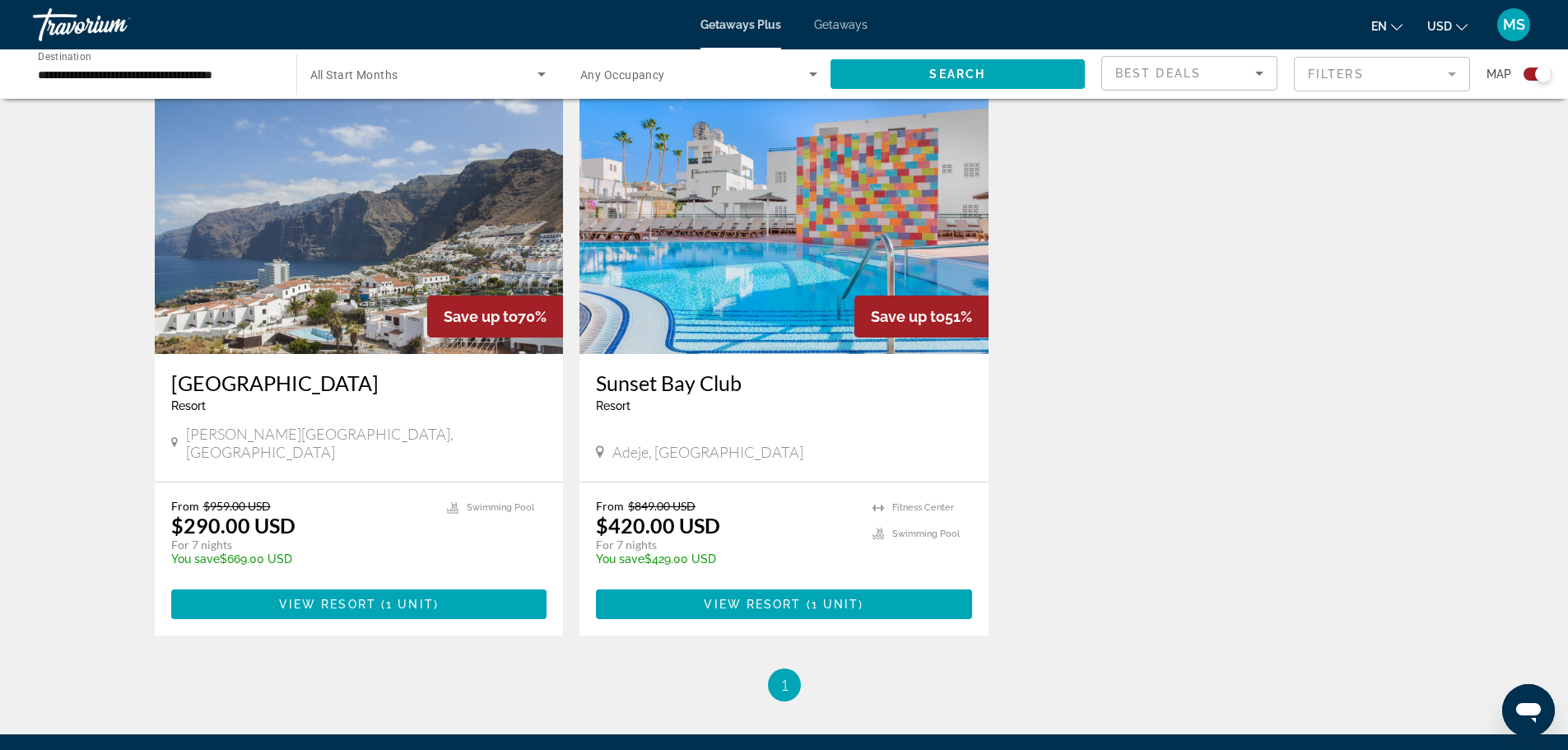
click at [409, 223] on img "Main content" at bounding box center [358, 222] width 409 height 263
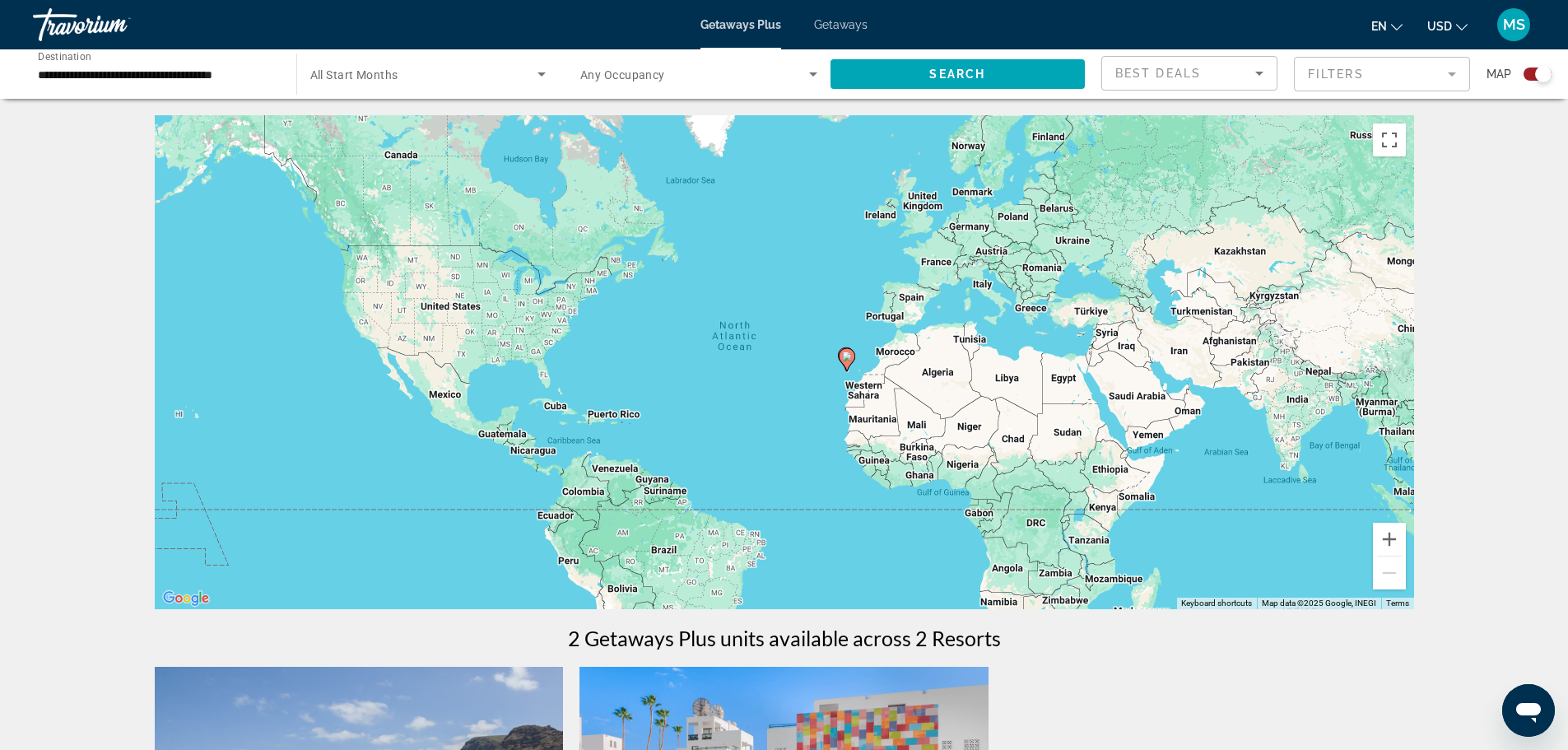
click at [117, 62] on div "**********" at bounding box center [156, 75] width 237 height 47
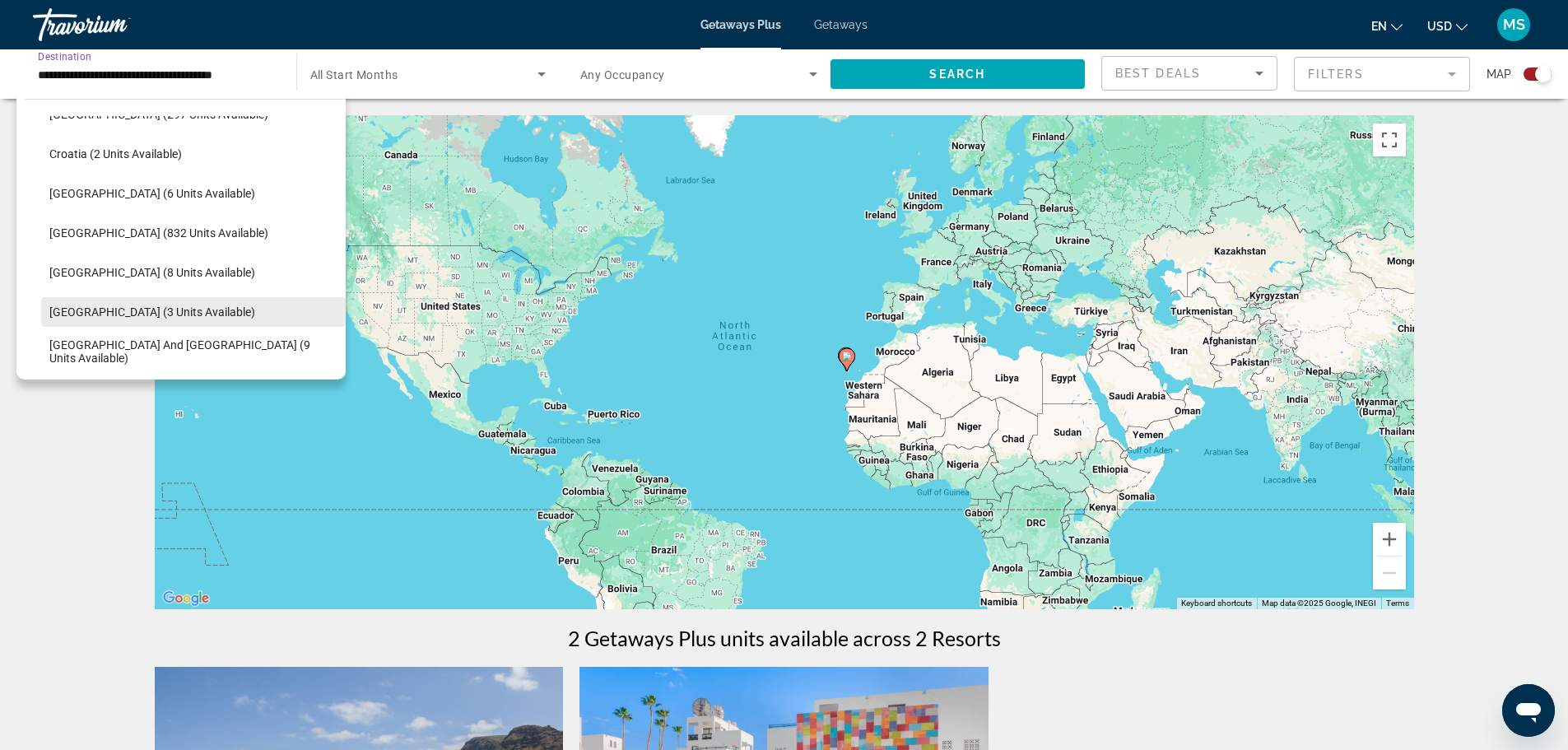
scroll to position [330, 0]
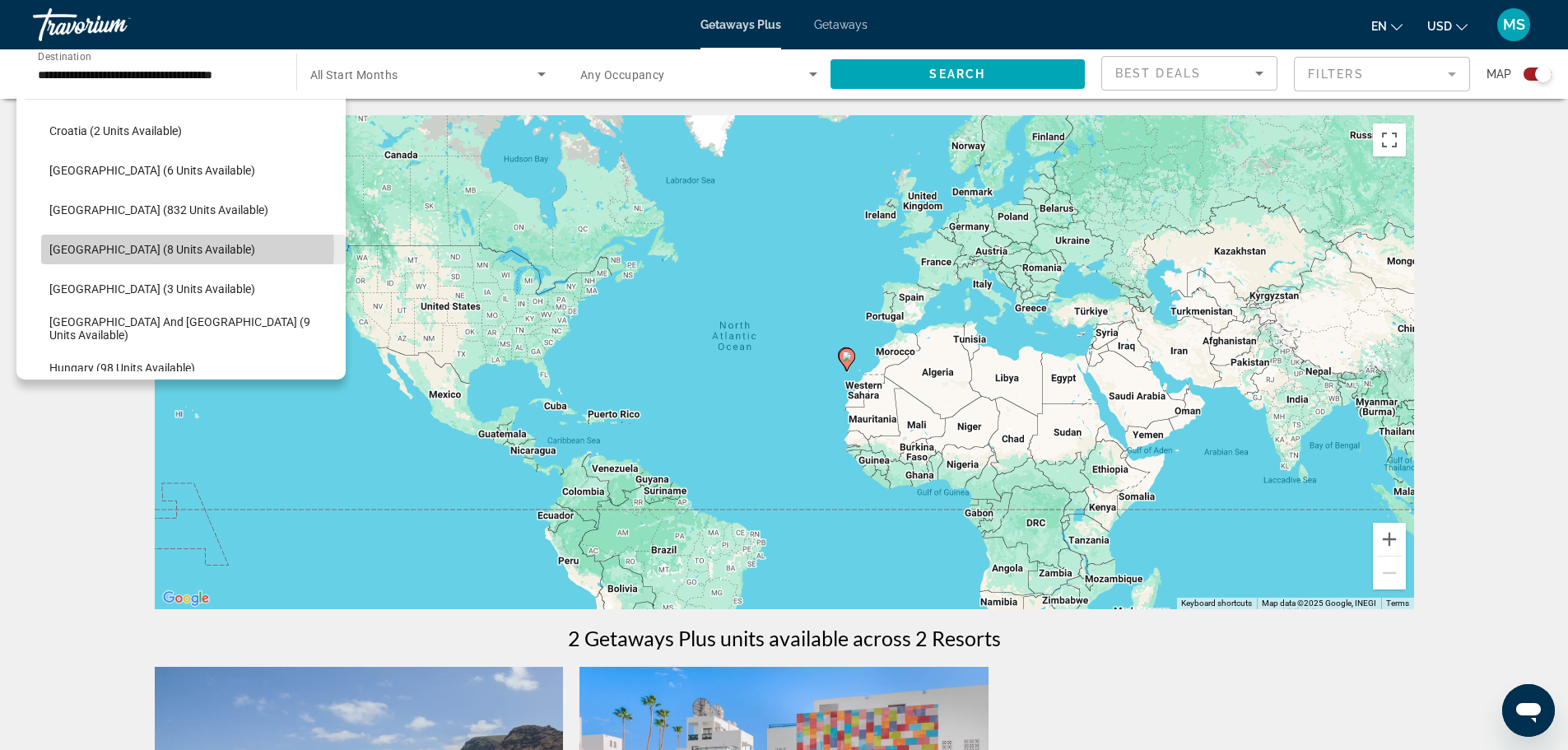
click at [182, 247] on span "Search widget" at bounding box center [193, 250] width 304 height 40
type input "**********"
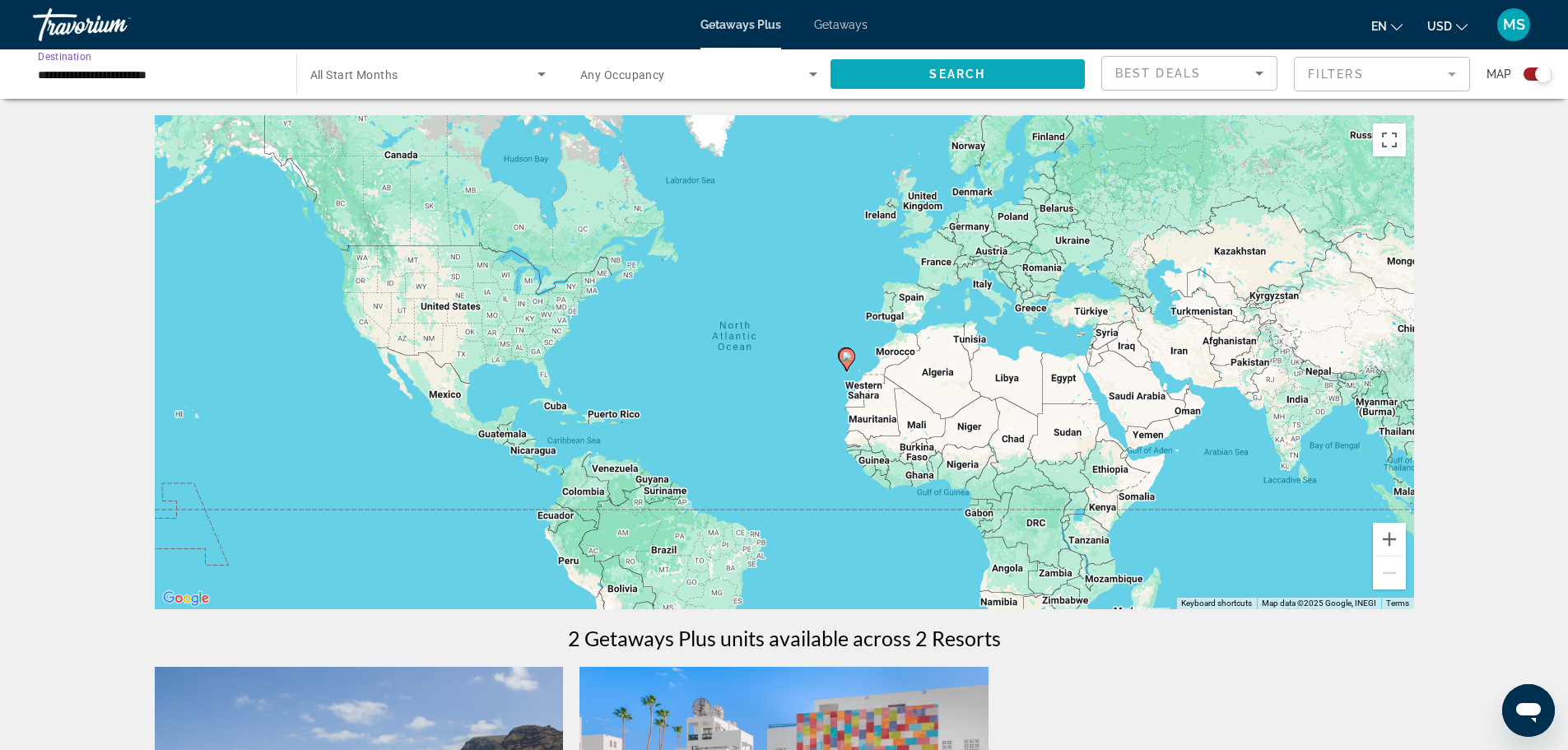
click at [906, 78] on span "Search widget" at bounding box center [958, 74] width 255 height 40
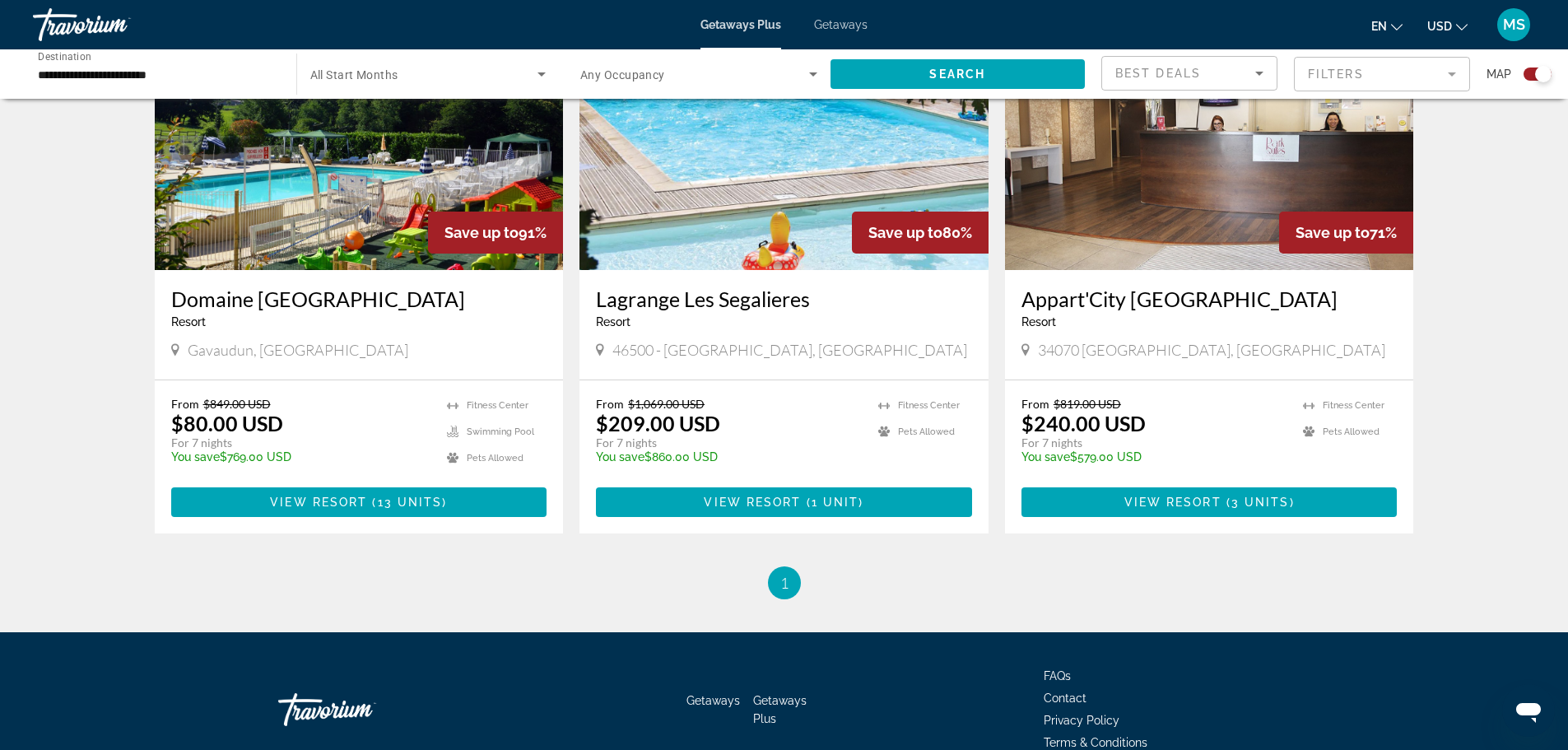
scroll to position [662, 0]
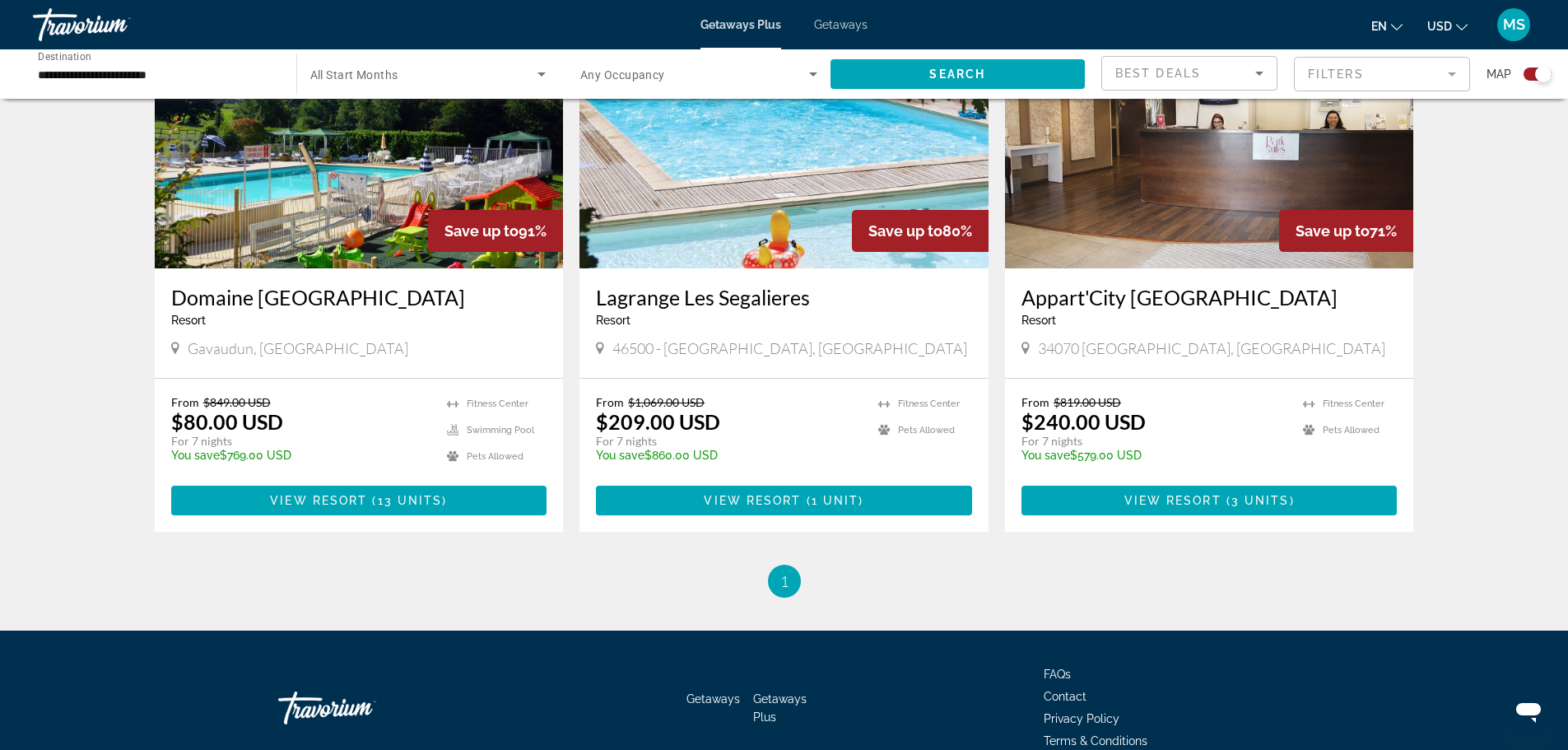
click at [1156, 198] on img "Main content" at bounding box center [1209, 136] width 409 height 263
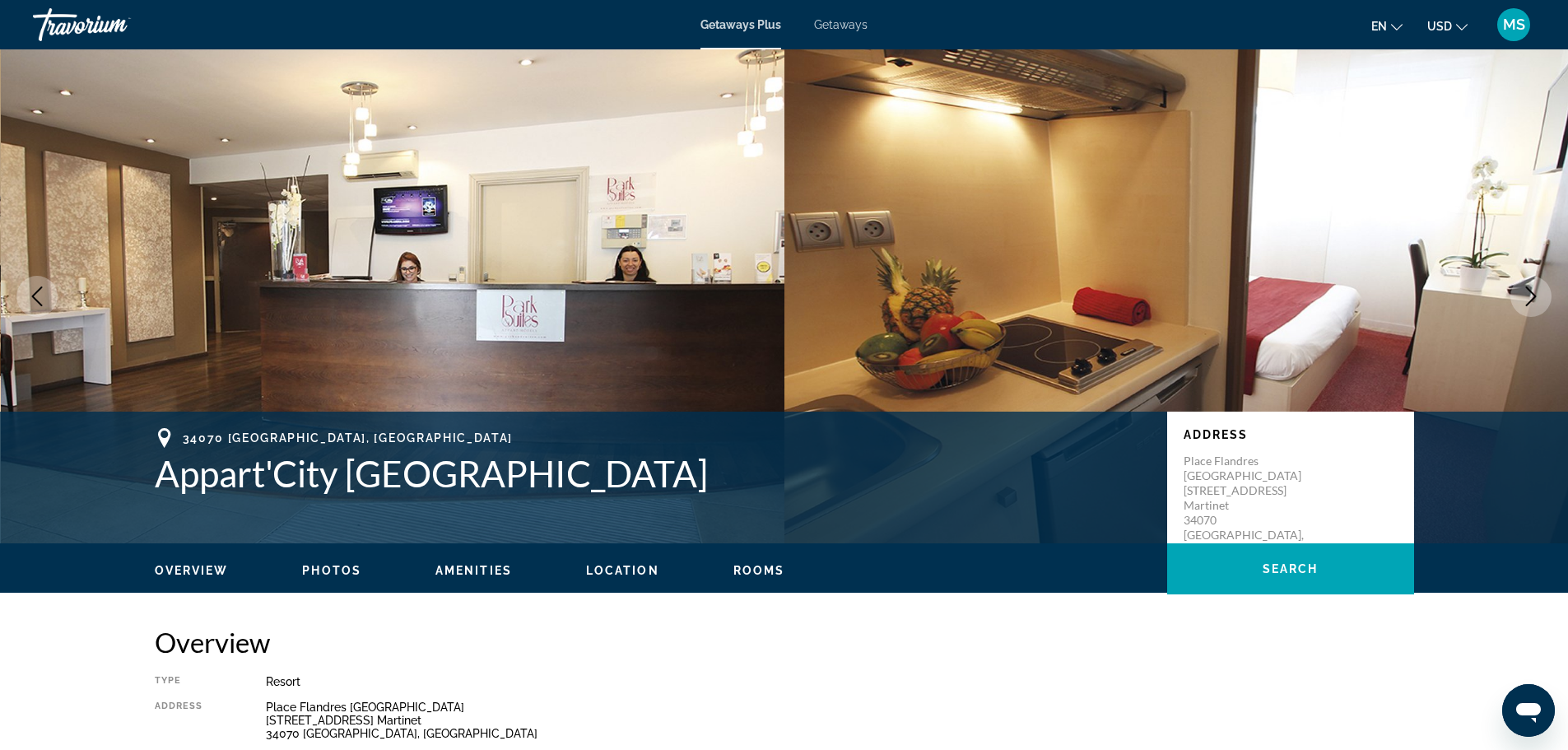
click at [1538, 293] on icon "Next image" at bounding box center [1530, 296] width 20 height 20
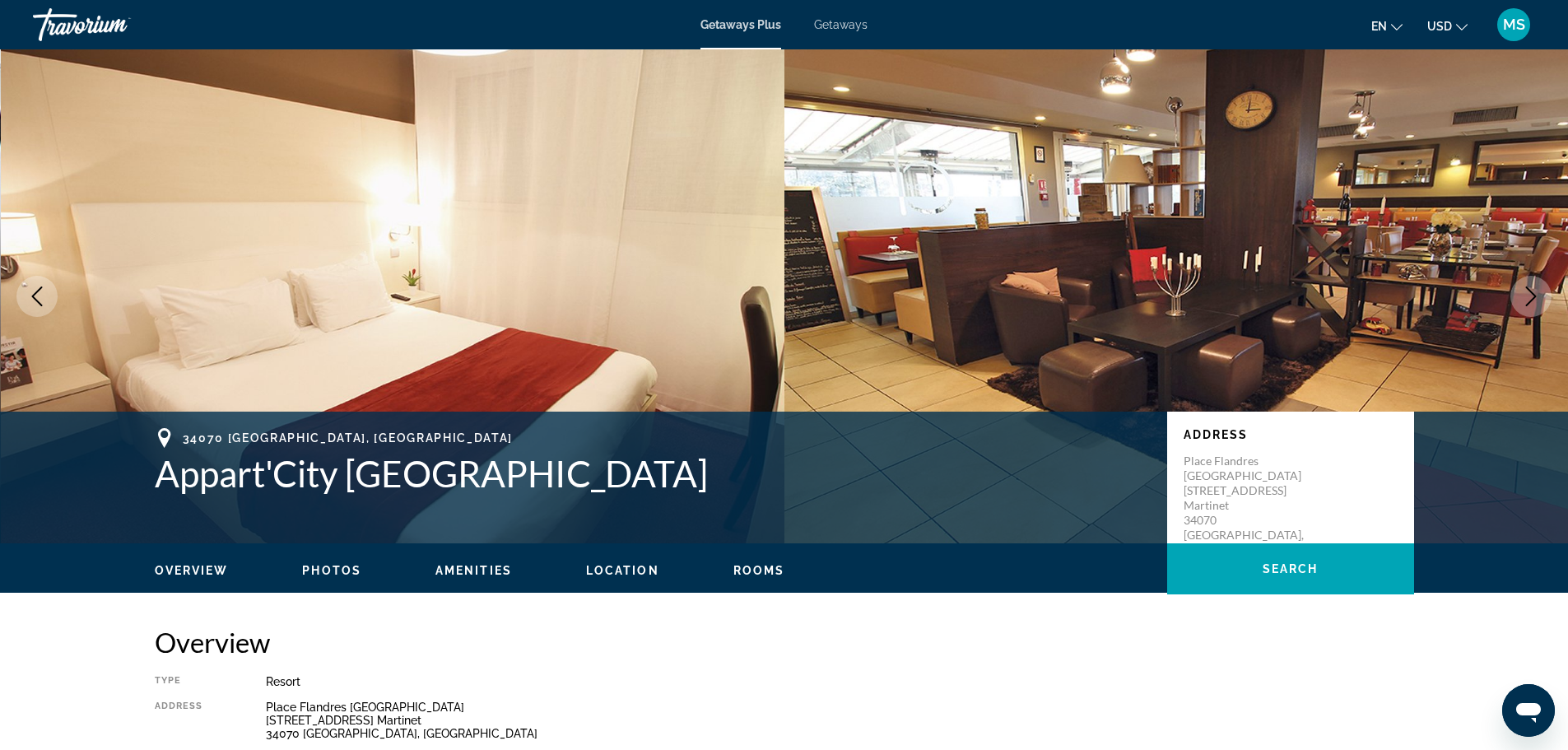
click at [1526, 290] on icon "Next image" at bounding box center [1530, 296] width 20 height 20
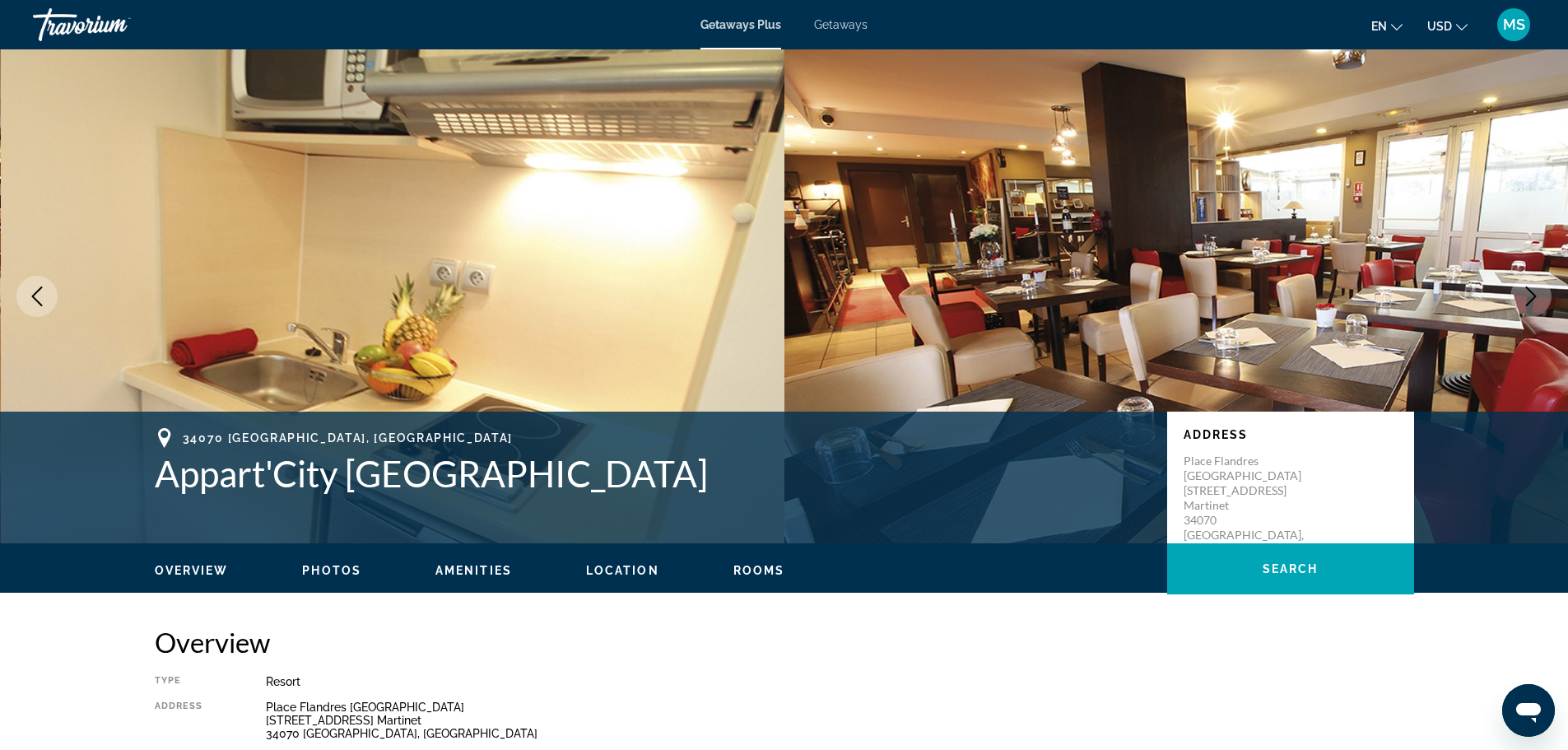
click at [1522, 287] on icon "Next image" at bounding box center [1530, 296] width 20 height 20
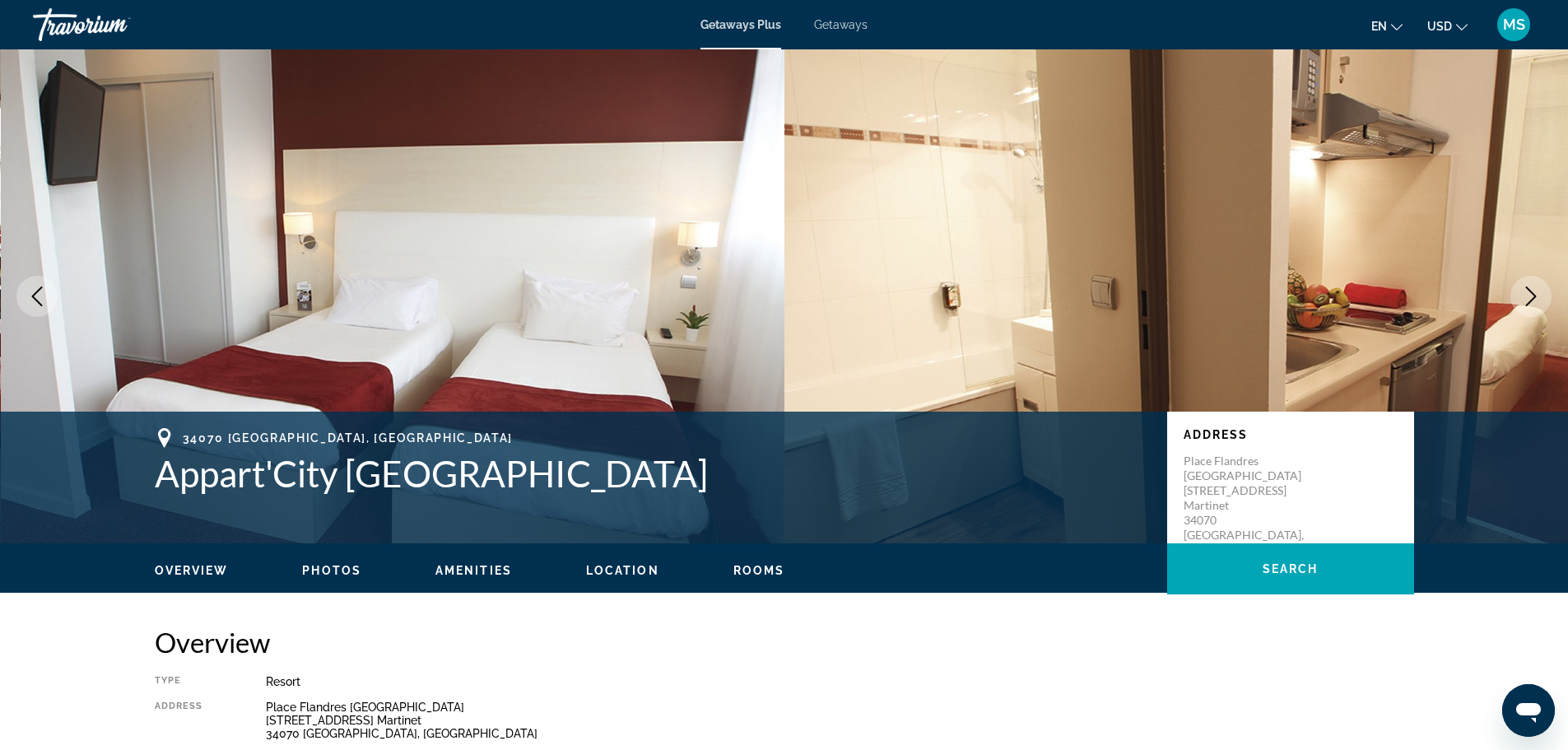
click at [1520, 286] on button "Next image" at bounding box center [1530, 296] width 41 height 41
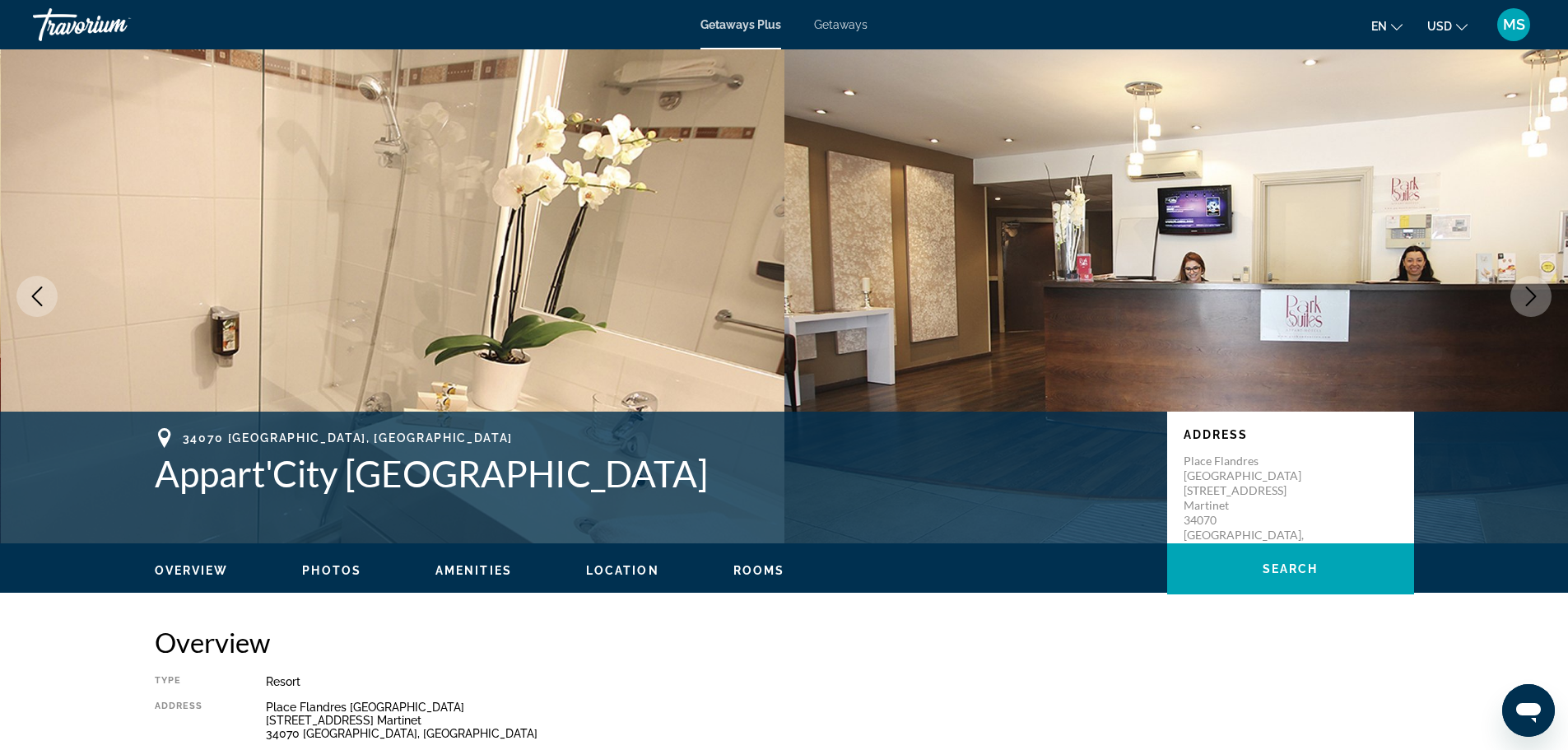
click at [1494, 273] on img "Main content" at bounding box center [1176, 296] width 784 height 494
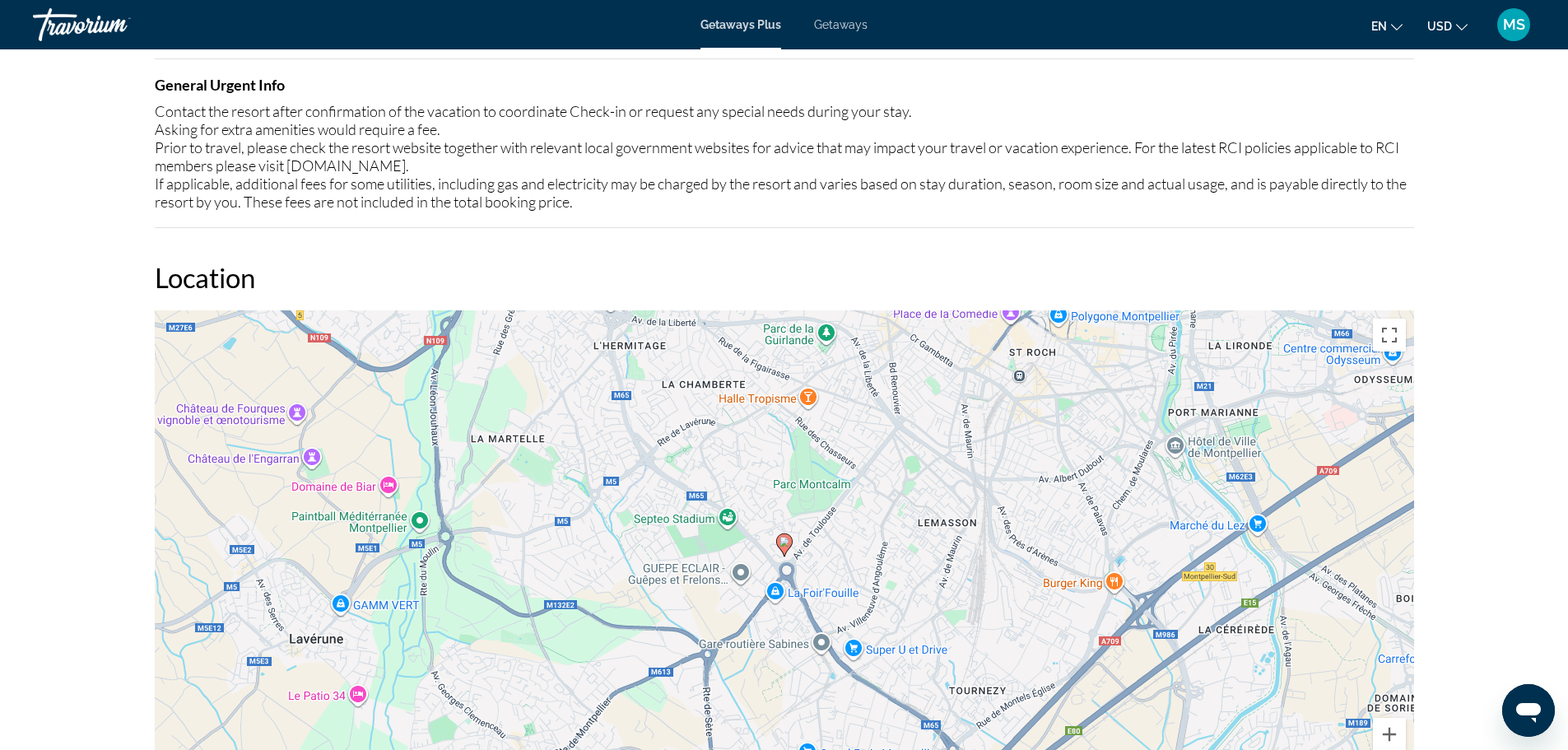
scroll to position [1975, 0]
